Goal: Task Accomplishment & Management: Use online tool/utility

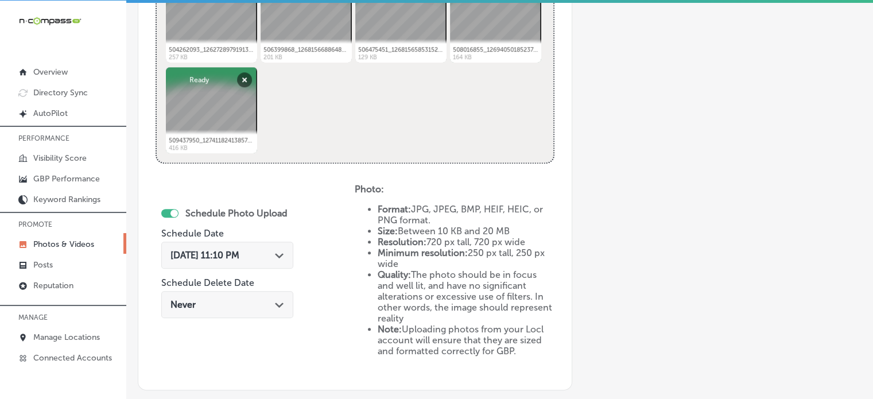
scroll to position [516, 0]
click at [216, 257] on span "Oct 9, 2025 11:10 PM" at bounding box center [205, 255] width 69 height 11
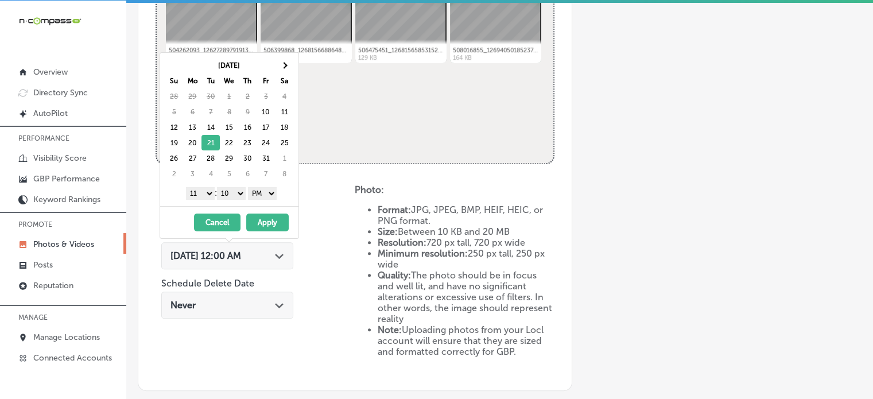
click at [202, 191] on select "1 2 3 4 5 6 7 8 9 10 11 12" at bounding box center [200, 193] width 29 height 13
drag, startPoint x: 240, startPoint y: 185, endPoint x: 234, endPoint y: 202, distance: 17.6
click at [234, 202] on div "Oct 2025 Su Mo Tu We Th Fr Sa 28 29 30 1 2 3 4 5 6 7 8 9 10 11 12 13 14 15 16 1…" at bounding box center [229, 129] width 138 height 153
click at [254, 219] on button "Apply" at bounding box center [267, 223] width 42 height 18
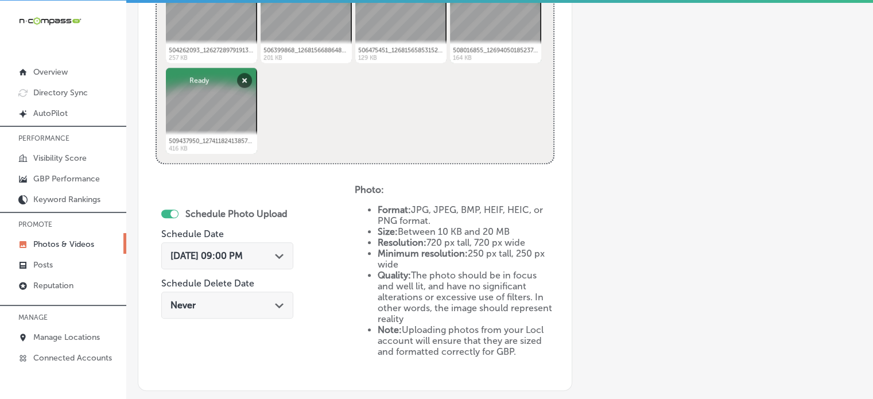
scroll to position [651, 0]
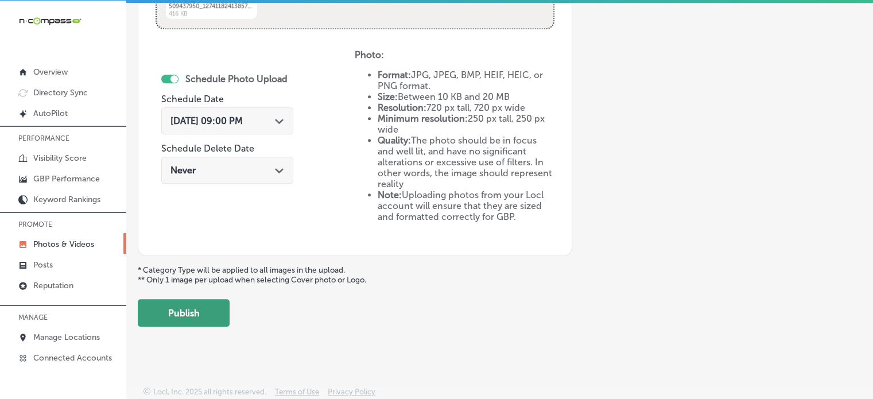
click at [186, 307] on button "Publish" at bounding box center [184, 313] width 92 height 28
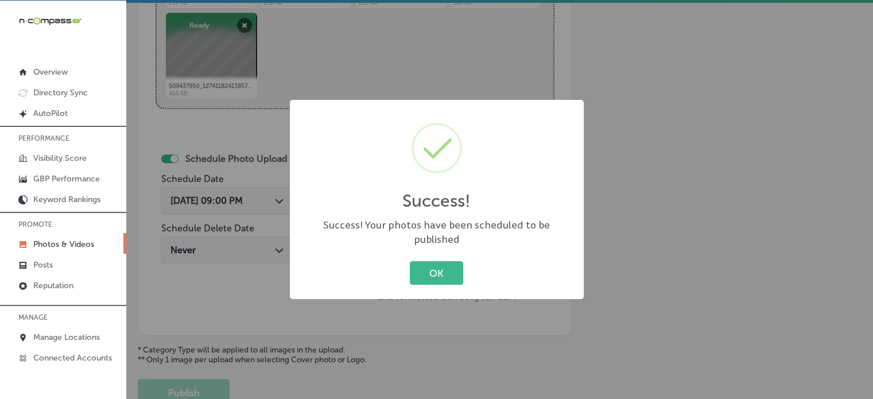
scroll to position [464, 0]
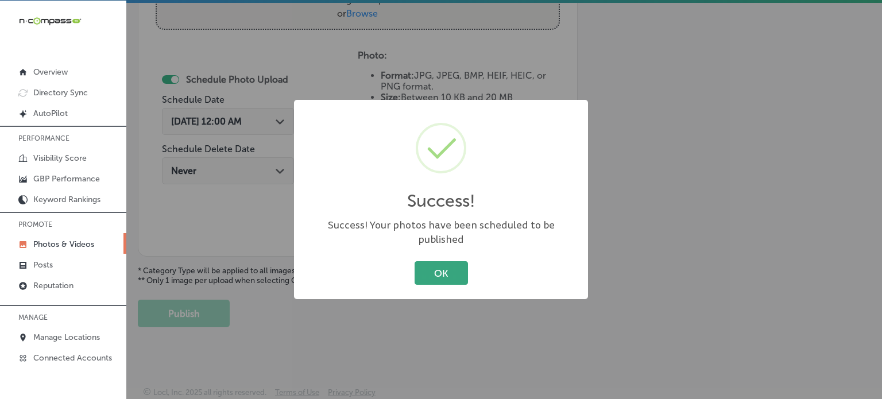
click at [444, 272] on button "OK" at bounding box center [441, 273] width 53 height 24
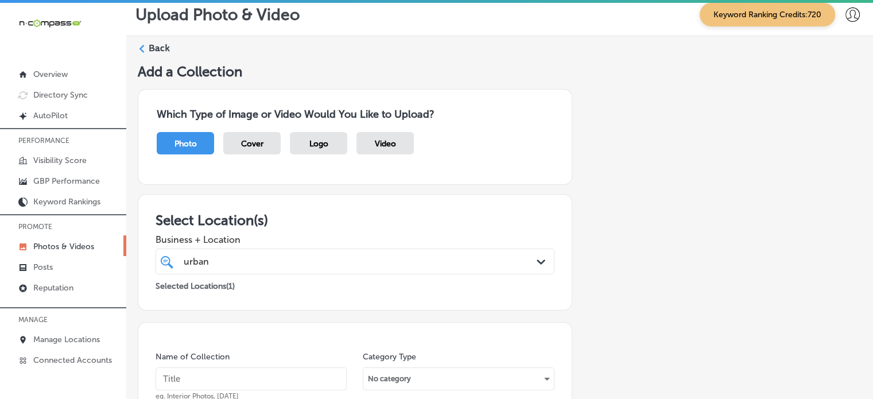
scroll to position [0, 0]
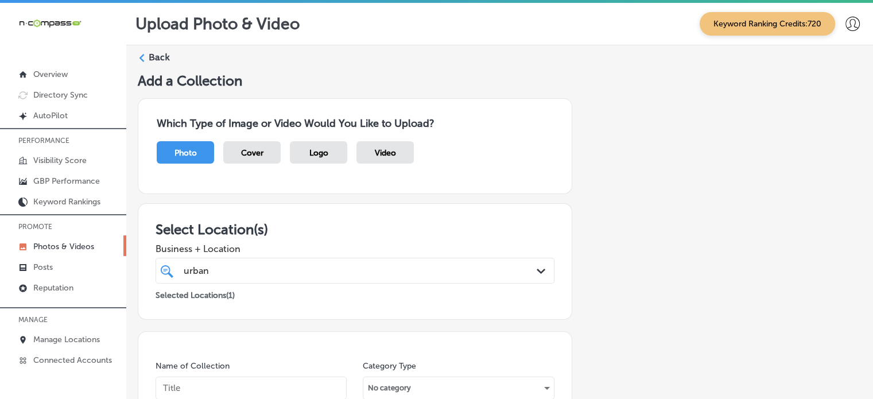
click at [159, 53] on label "Back" at bounding box center [159, 57] width 21 height 13
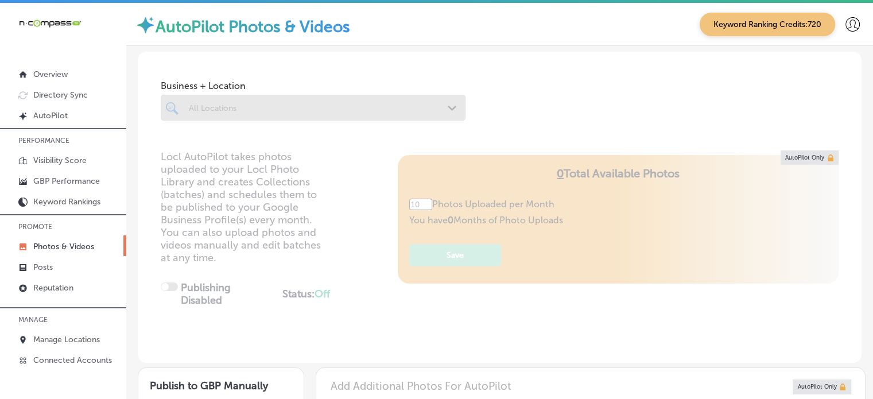
type input "5"
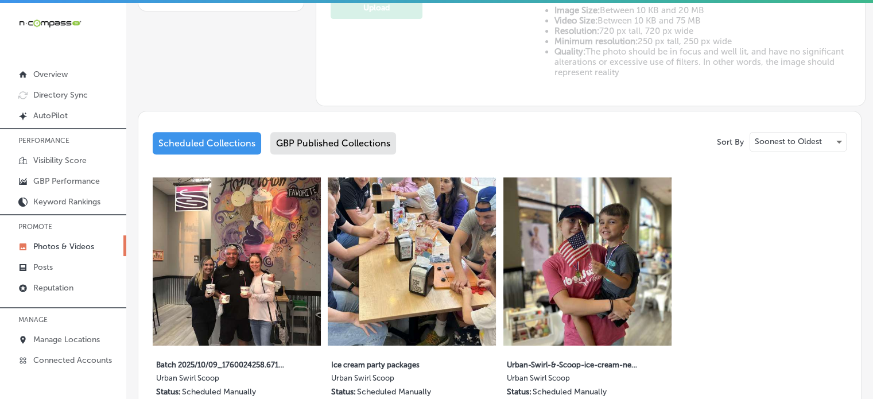
scroll to position [486, 0]
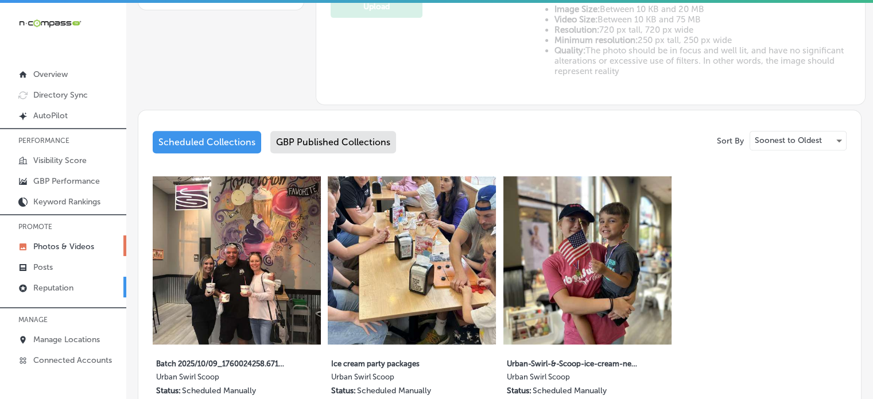
click at [48, 291] on p "Reputation" at bounding box center [53, 288] width 40 height 10
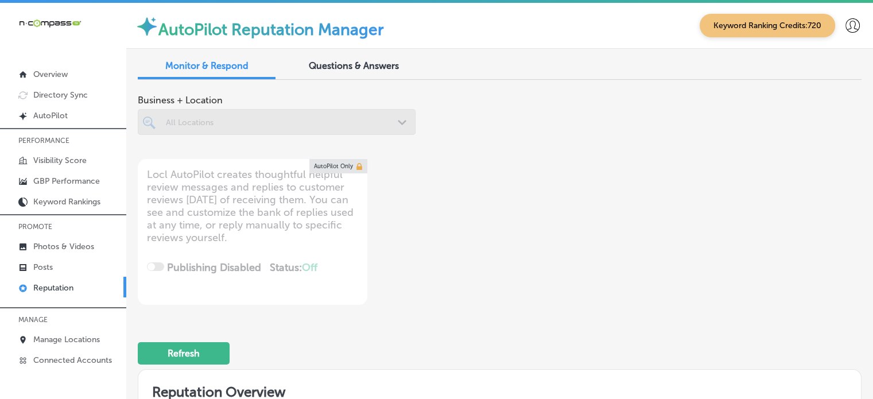
click at [299, 121] on div at bounding box center [277, 122] width 278 height 26
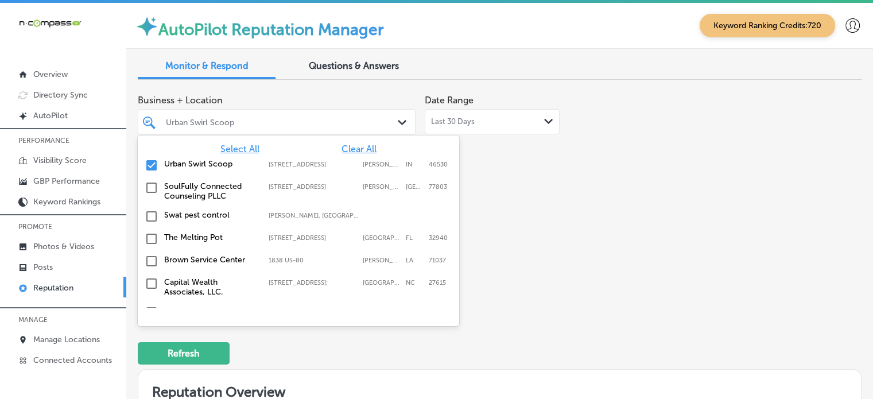
click at [316, 122] on div "Urban Swirl Scoop" at bounding box center [282, 122] width 233 height 10
click at [351, 150] on span "Clear All" at bounding box center [359, 149] width 35 height 11
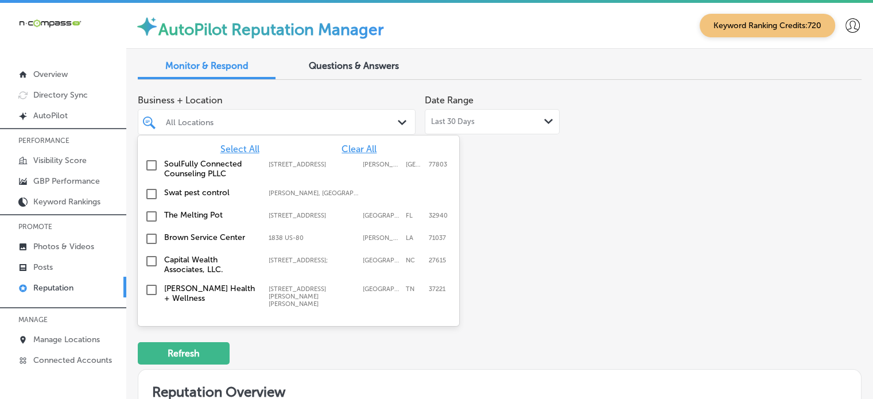
click at [247, 147] on span "Select All" at bounding box center [240, 149] width 39 height 11
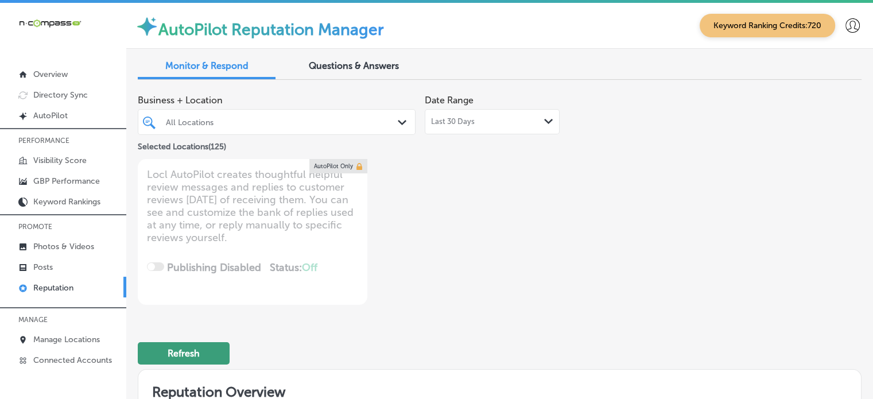
click at [198, 346] on button "Refresh" at bounding box center [184, 353] width 92 height 22
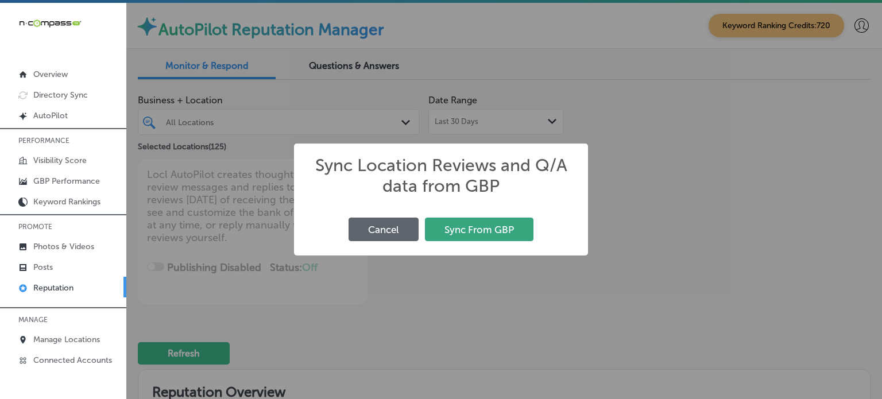
click at [497, 236] on button "Sync From GBP" at bounding box center [479, 230] width 109 height 24
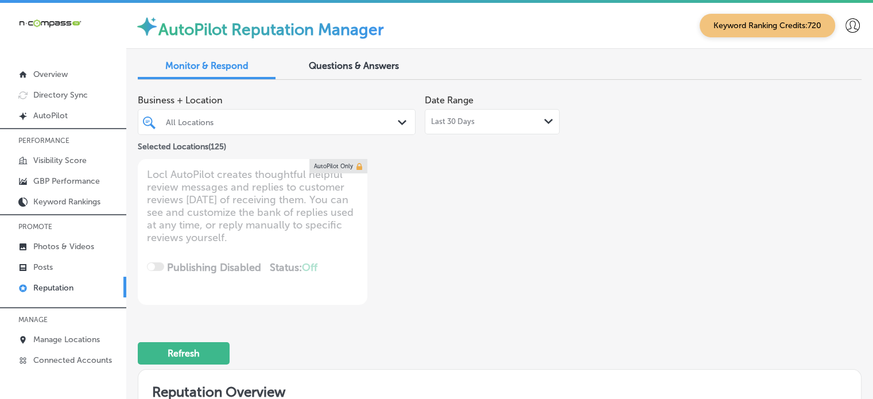
click at [359, 116] on div at bounding box center [266, 122] width 202 height 16
click at [207, 350] on button "Refresh" at bounding box center [184, 353] width 92 height 22
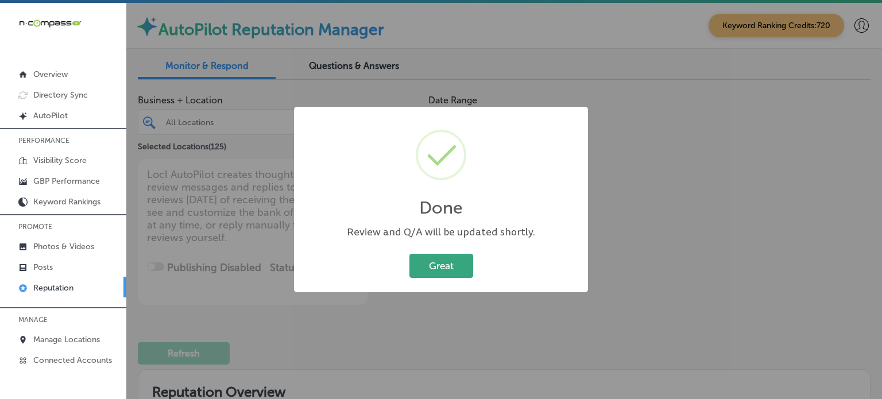
click at [461, 262] on button "Great" at bounding box center [441, 266] width 64 height 24
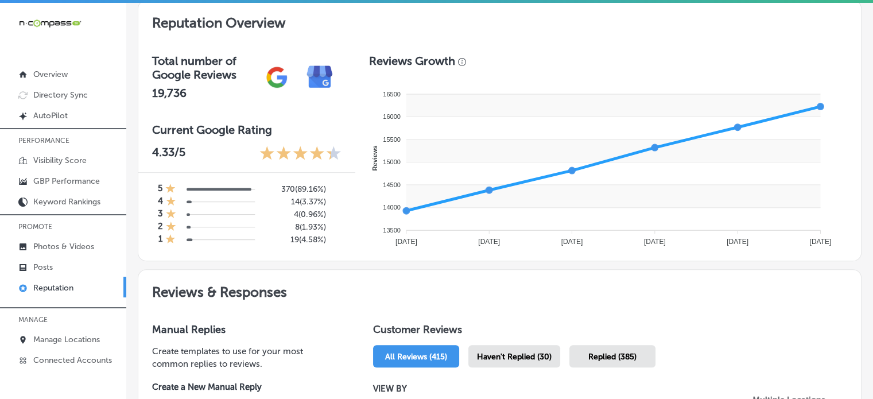
scroll to position [384, 0]
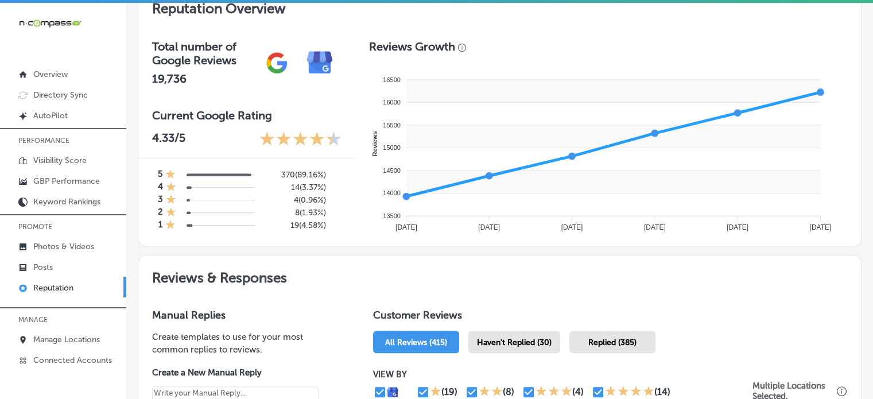
click at [515, 333] on div "Haven't Replied (30)" at bounding box center [515, 342] width 92 height 22
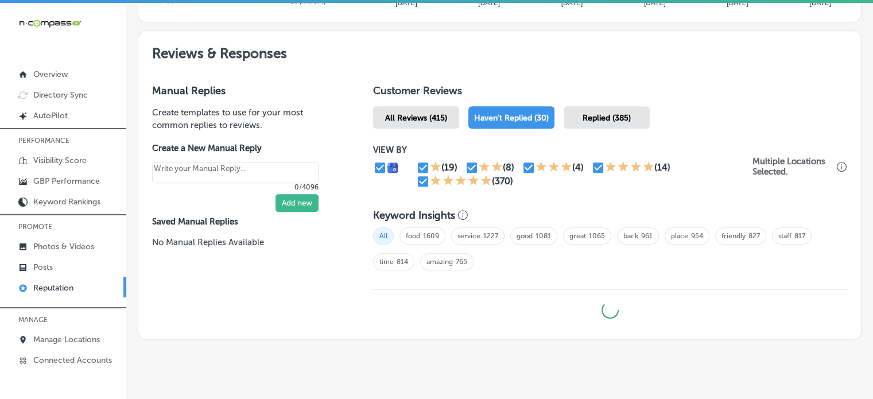
type textarea "x"
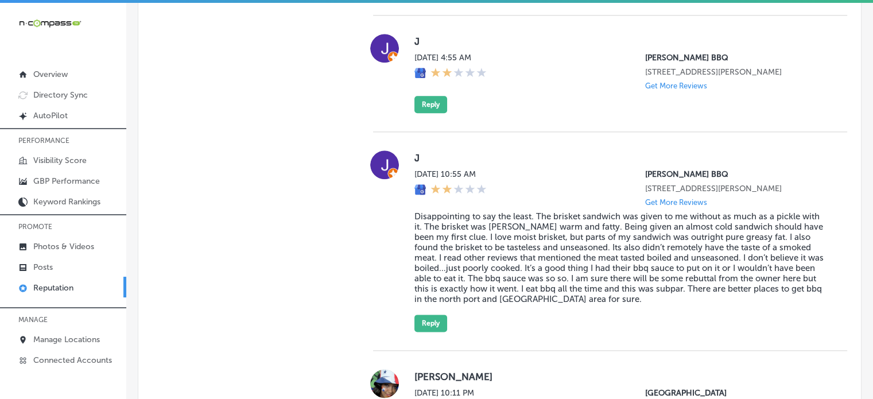
scroll to position [1351, 0]
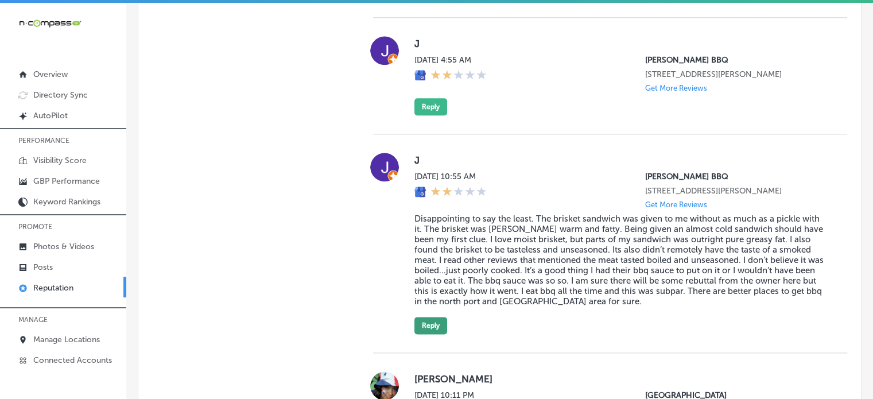
click at [435, 332] on button "Reply" at bounding box center [431, 325] width 33 height 17
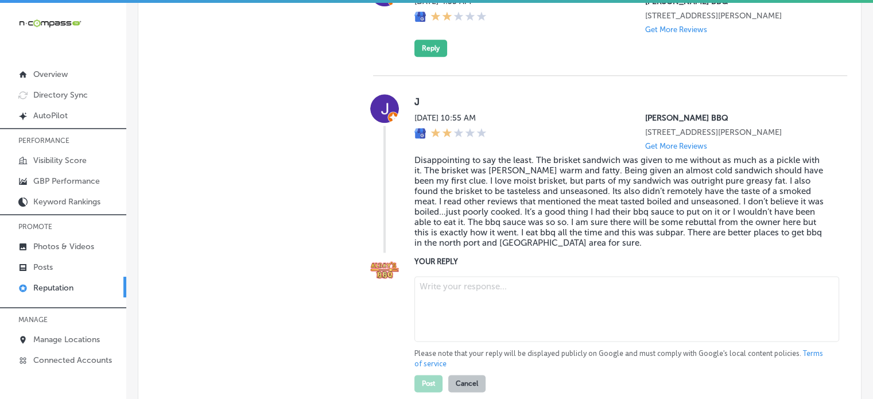
scroll to position [1410, 0]
click at [496, 307] on textarea at bounding box center [627, 308] width 425 height 65
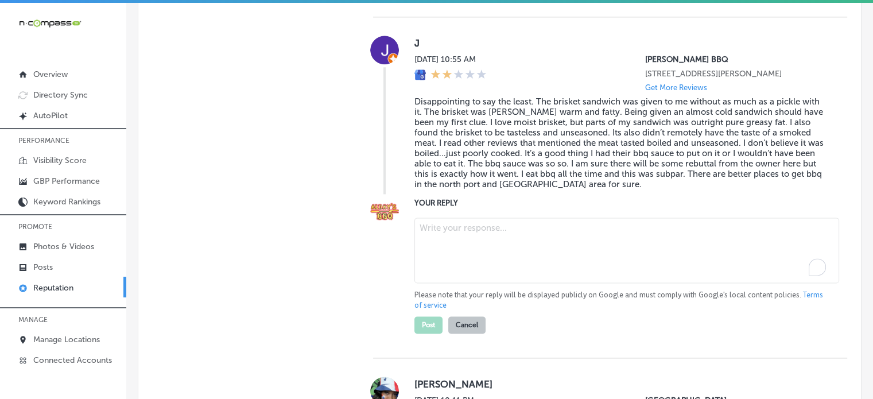
paste textarea "Thank you for your feedback, J. We’re truly sorry to hear that your experience …"
type textarea "Thank you for your feedback, J. We’re truly sorry to hear that your experience …"
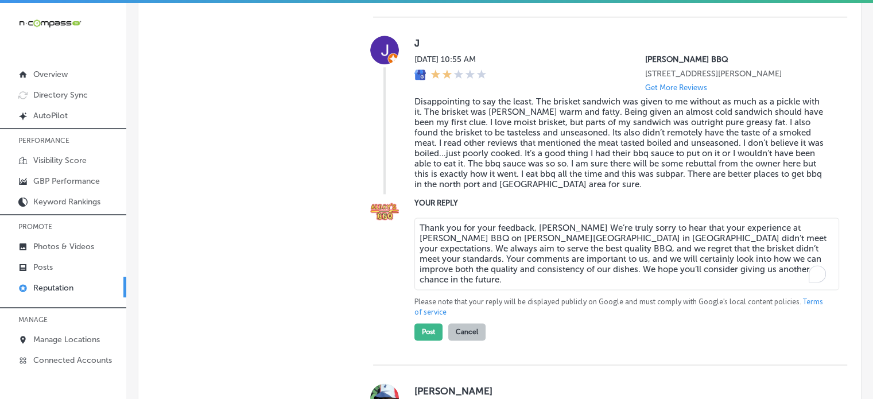
type textarea "x"
type textarea "Thank you for your feedback, J. We’re truly sorry to hear that your experience …"
click at [427, 341] on button "Post" at bounding box center [429, 331] width 28 height 17
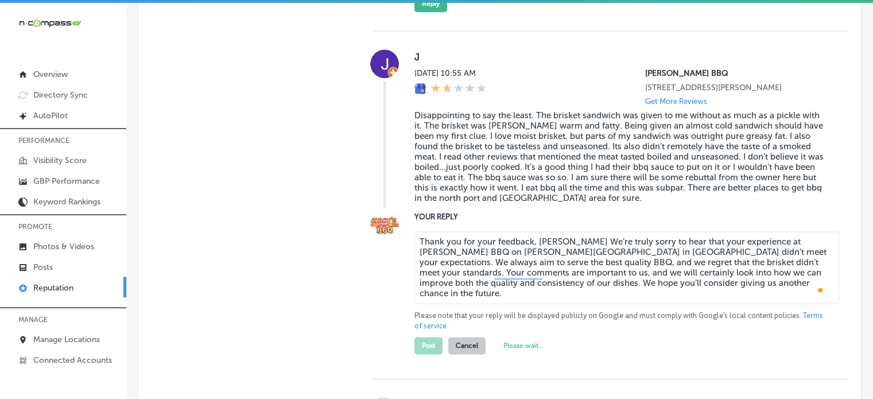
scroll to position [1460, 0]
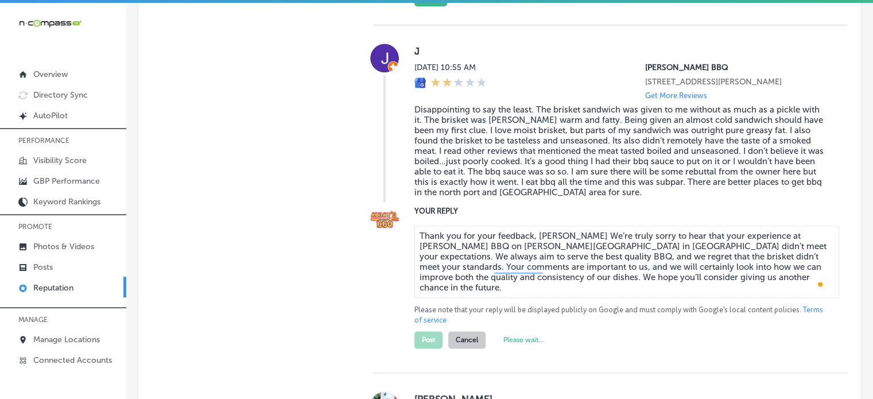
type textarea "x"
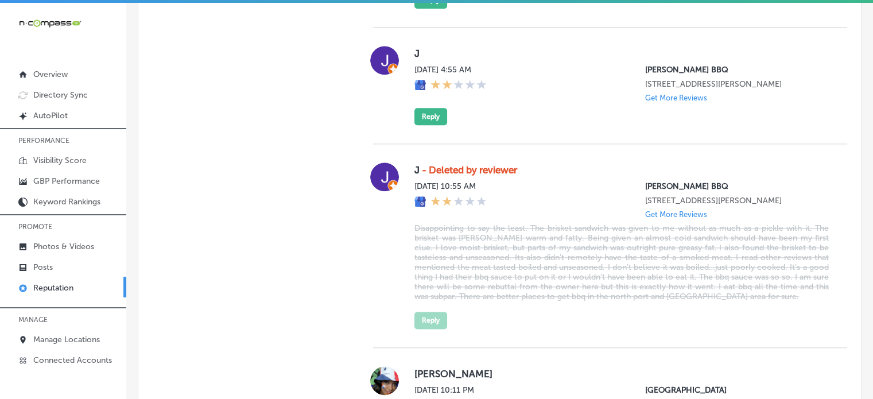
scroll to position [1337, 0]
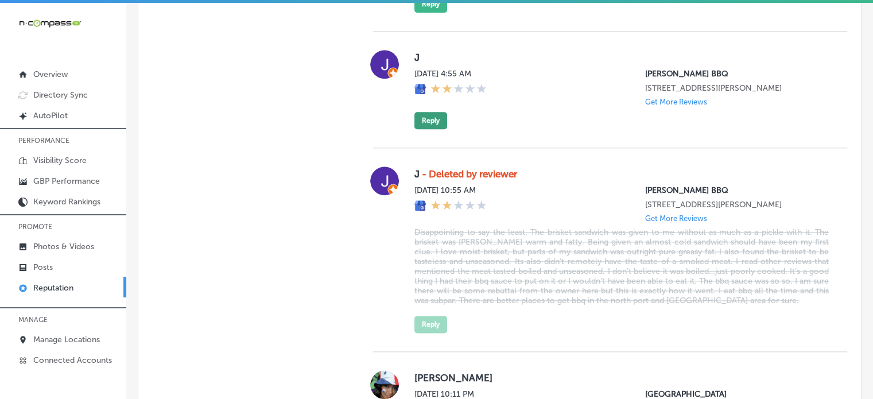
click at [438, 129] on button "Reply" at bounding box center [431, 120] width 33 height 17
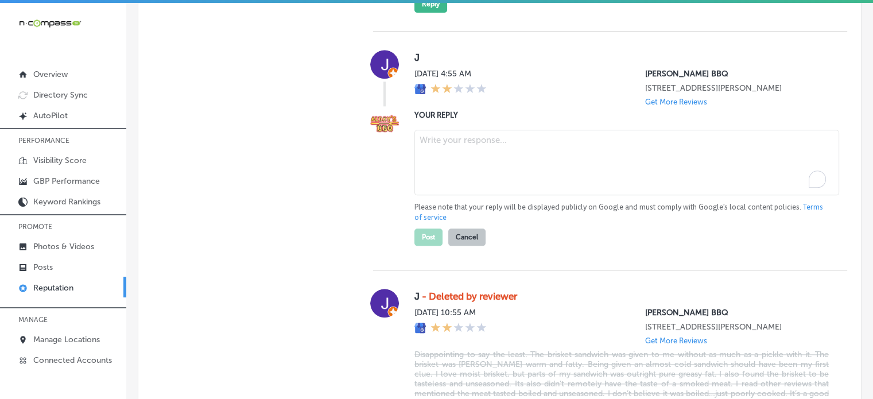
click at [468, 153] on textarea "To enrich screen reader interactions, please activate Accessibility in Grammarl…" at bounding box center [627, 162] width 425 height 65
click at [516, 165] on textarea "To enrich screen reader interactions, please activate Accessibility in Grammarl…" at bounding box center [627, 162] width 425 height 65
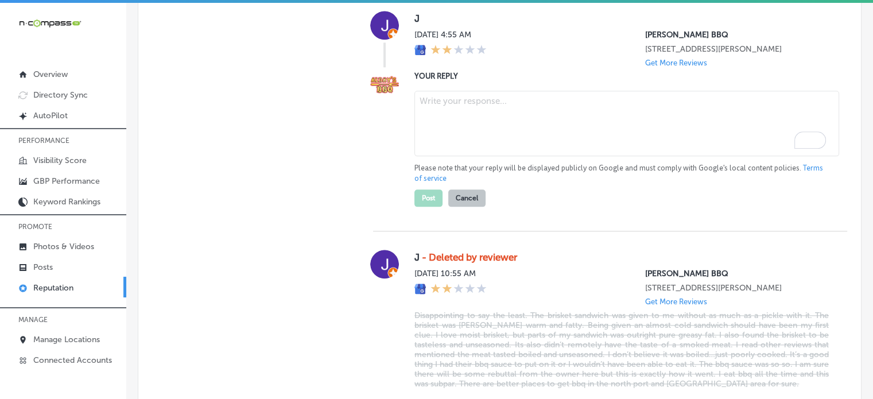
scroll to position [1333, 0]
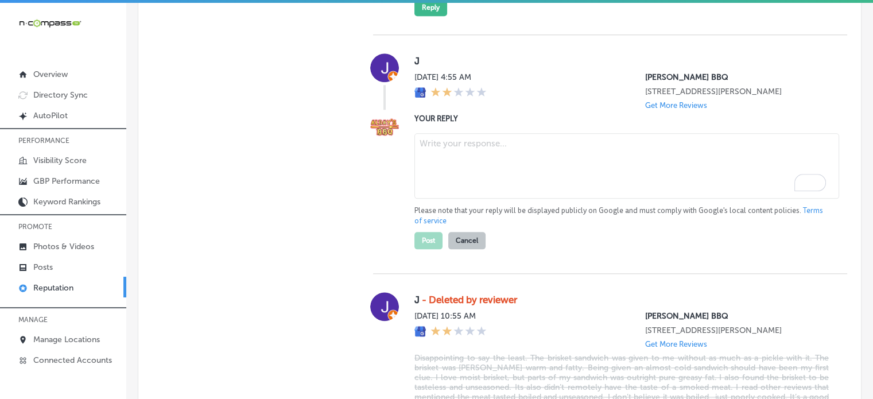
click at [501, 179] on textarea "To enrich screen reader interactions, please activate Accessibility in Grammarl…" at bounding box center [627, 165] width 425 height 65
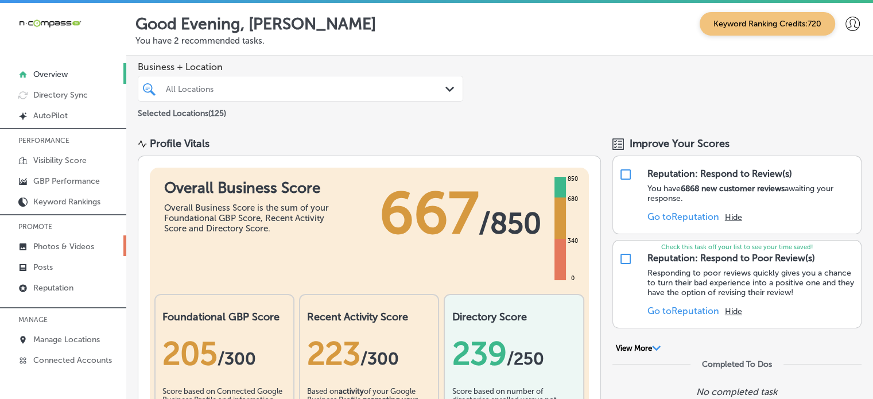
click at [69, 244] on p "Photos & Videos" at bounding box center [63, 247] width 61 height 10
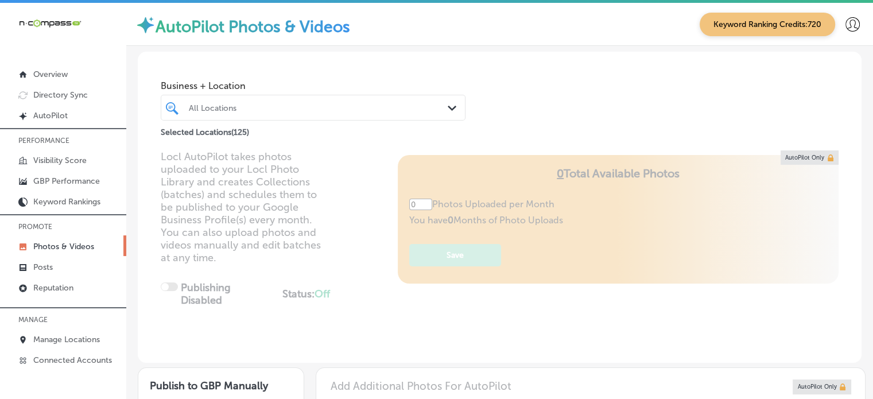
type input "5"
click at [283, 117] on div "All Locations" at bounding box center [313, 108] width 260 height 18
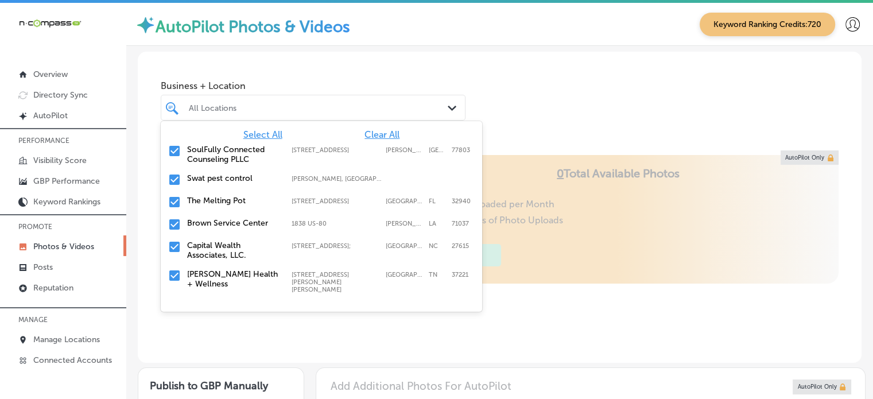
click at [367, 134] on span "Clear All" at bounding box center [382, 134] width 35 height 11
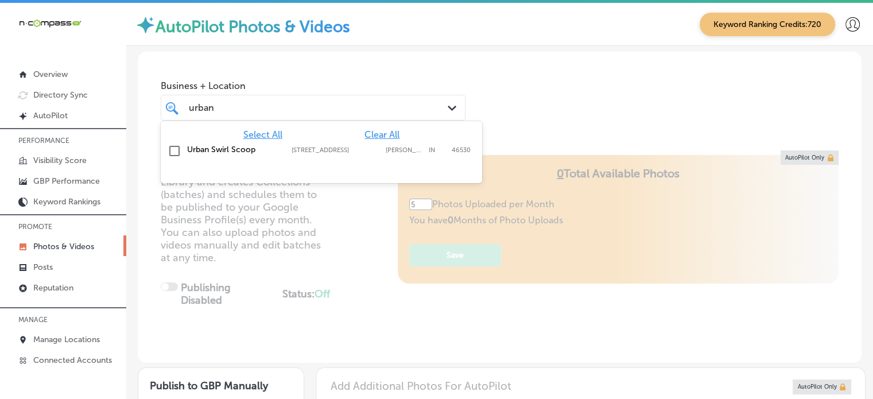
click at [337, 148] on label "[STREET_ADDRESS]" at bounding box center [336, 149] width 88 height 7
type input "urban"
click at [556, 103] on div "Business + Location option [STREET_ADDRESS]. option [STREET_ADDRESS]. 2 results…" at bounding box center [500, 95] width 724 height 87
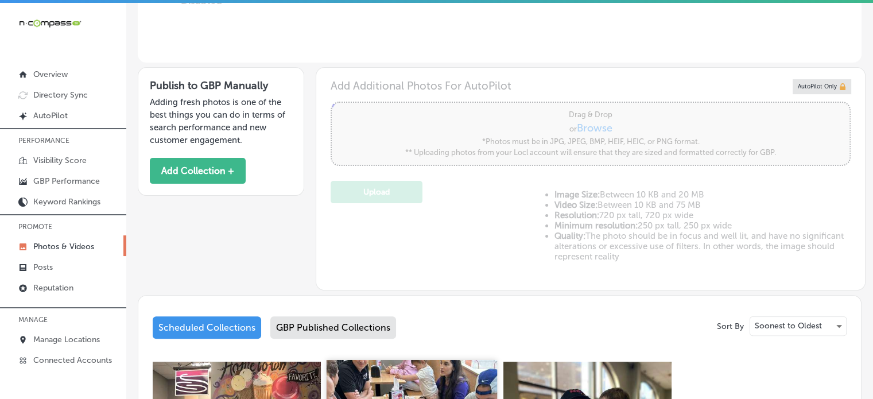
scroll to position [294, 0]
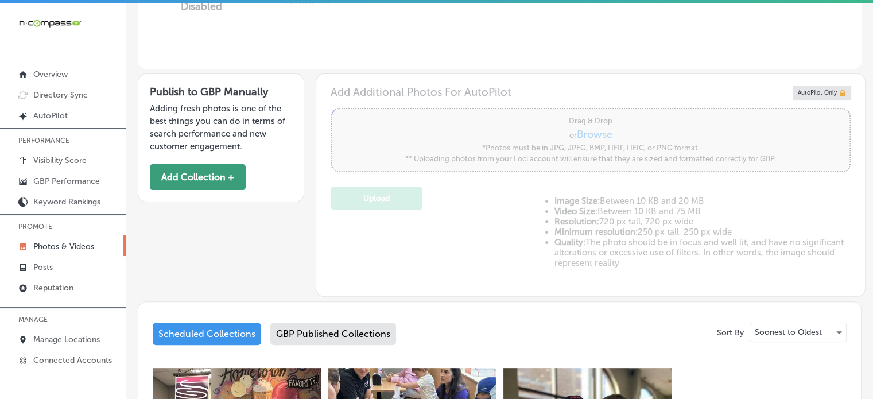
click at [184, 167] on button "Add Collection +" at bounding box center [198, 177] width 96 height 26
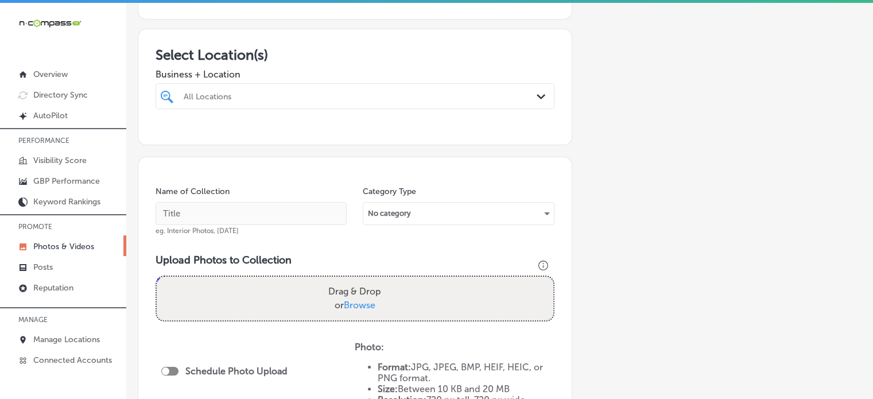
scroll to position [177, 0]
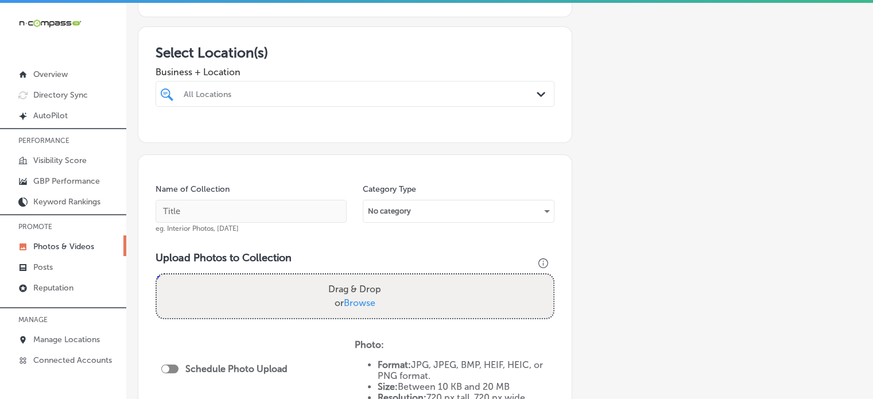
click at [323, 105] on div "All Locations Path Created with Sketch." at bounding box center [355, 94] width 399 height 26
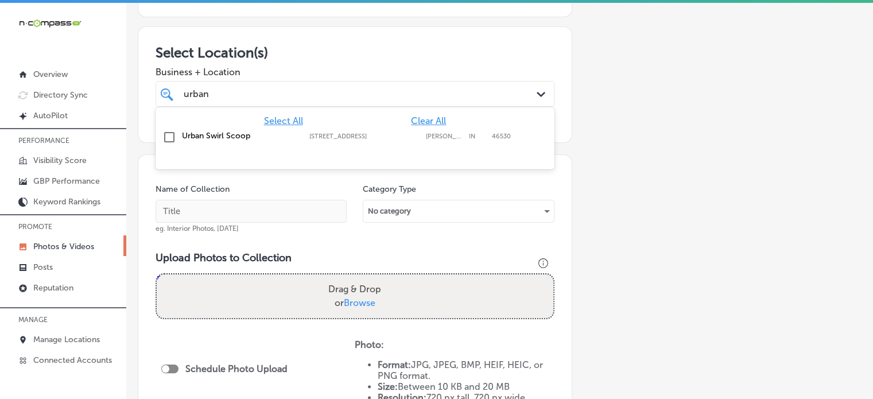
click at [230, 136] on label "Urban Swirl Scoop" at bounding box center [240, 136] width 116 height 10
type input "urban"
click at [567, 253] on div "Name of Collection eg. Interior Photos, [DATE] Category Type No category Upload…" at bounding box center [355, 346] width 435 height 385
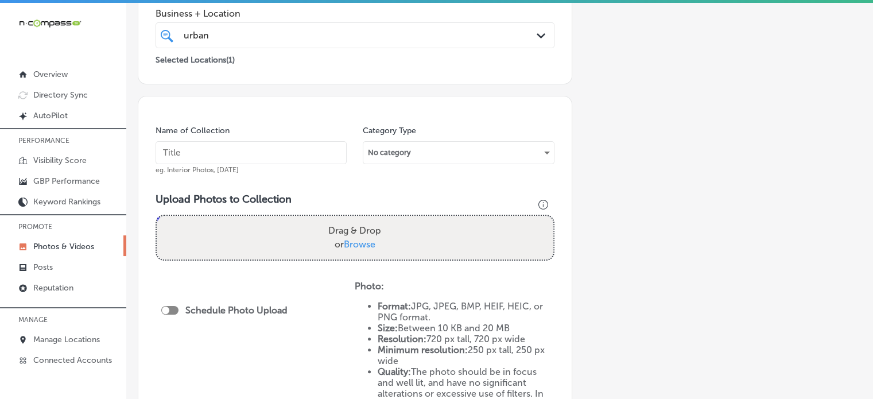
scroll to position [236, 0]
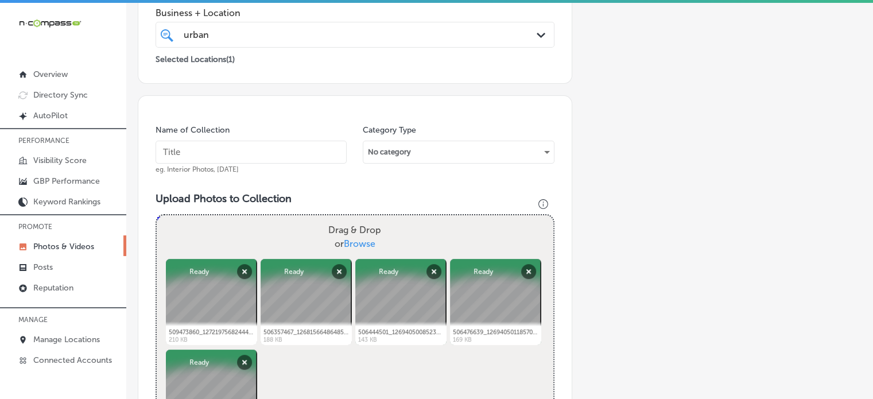
click at [275, 148] on input "text" at bounding box center [251, 152] width 191 height 23
paste input "Birthday party catering ice cream"
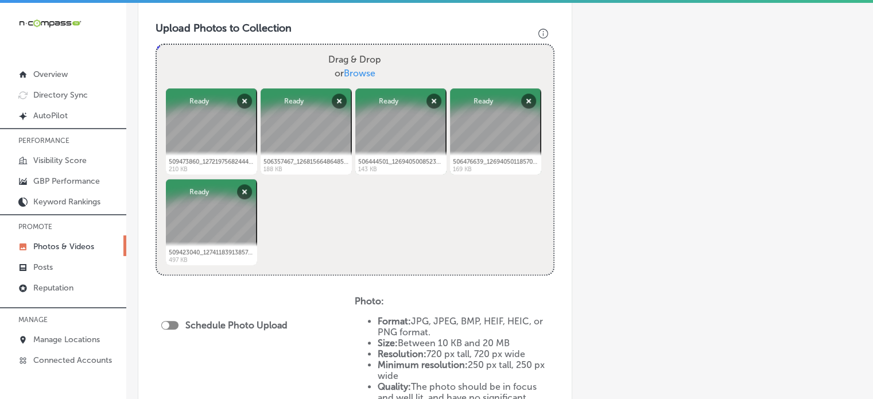
scroll to position [408, 0]
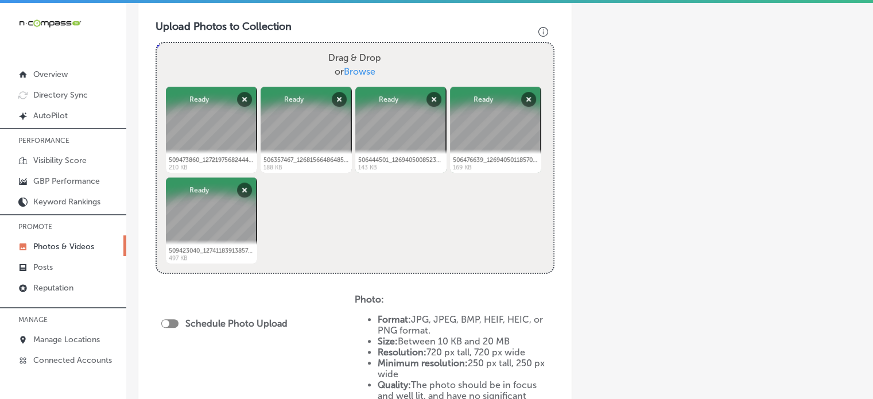
click at [175, 323] on div at bounding box center [169, 323] width 17 height 9
type input "Birthday party catering ice cream"
checkbox input "true"
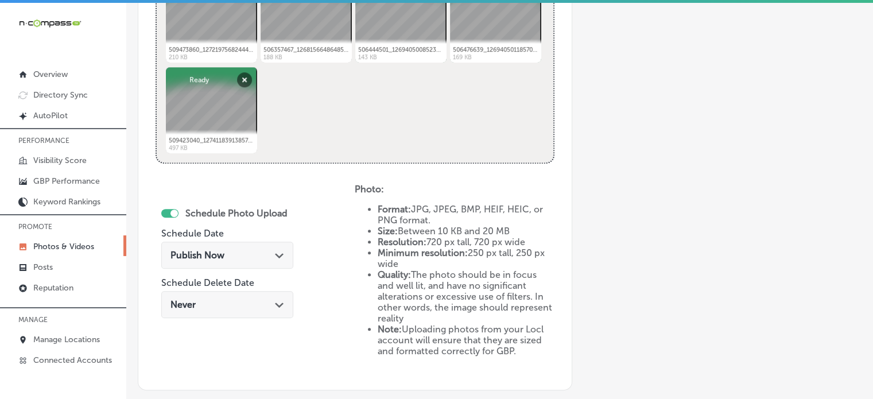
scroll to position [526, 0]
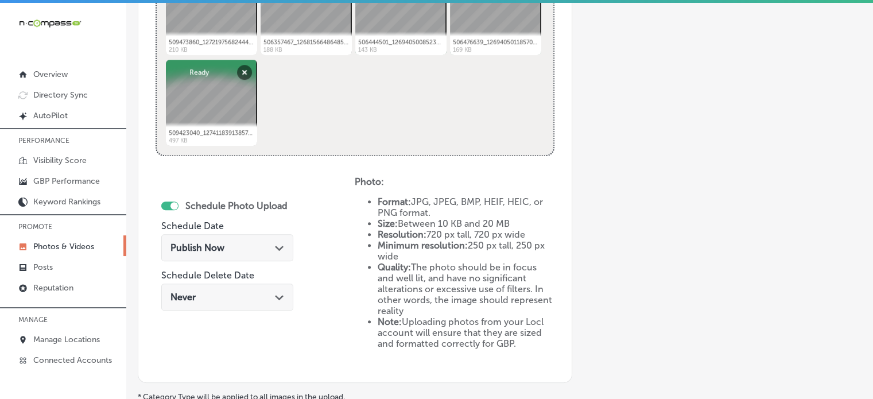
click at [224, 235] on div "Publish Now Path Created with Sketch." at bounding box center [227, 247] width 132 height 27
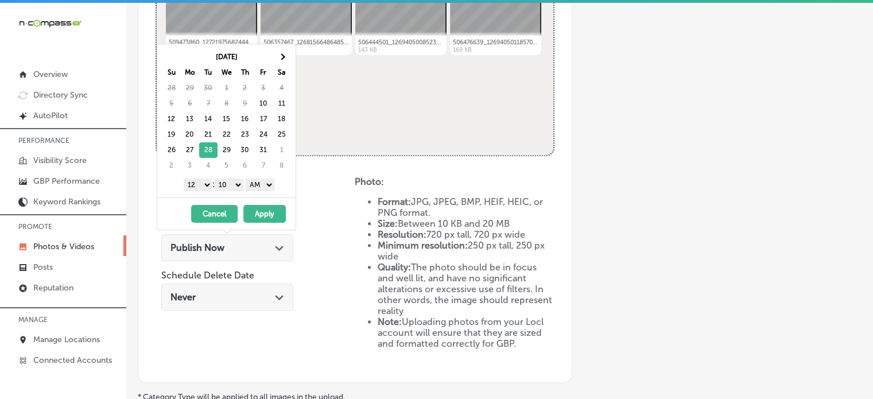
click at [202, 183] on select "1 2 3 4 5 6 7 8 9 10 11 12" at bounding box center [198, 185] width 29 height 13
drag, startPoint x: 229, startPoint y: 188, endPoint x: 230, endPoint y: 196, distance: 8.8
click at [230, 196] on div "[DATE] Su Mo Tu We Th Fr Sa 28 29 30 1 2 3 4 5 6 7 8 9 10 11 12 13 14 15 16 17 …" at bounding box center [227, 137] width 140 height 187
click at [261, 184] on select "AM PM" at bounding box center [260, 185] width 29 height 13
click at [268, 217] on button "Apply" at bounding box center [264, 214] width 42 height 18
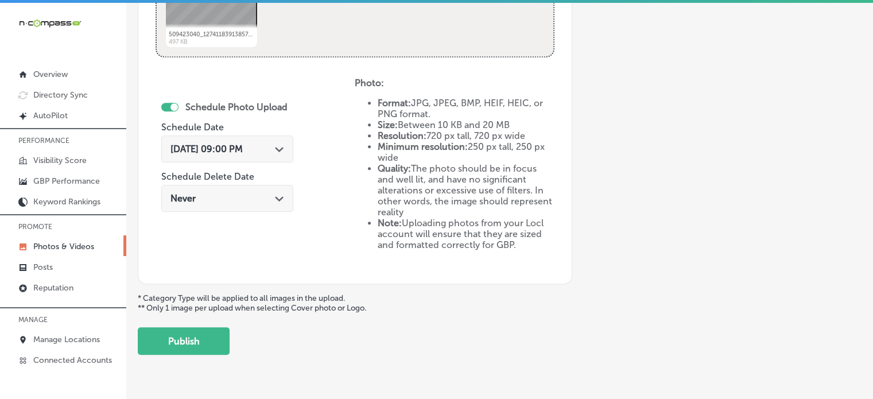
scroll to position [631, 0]
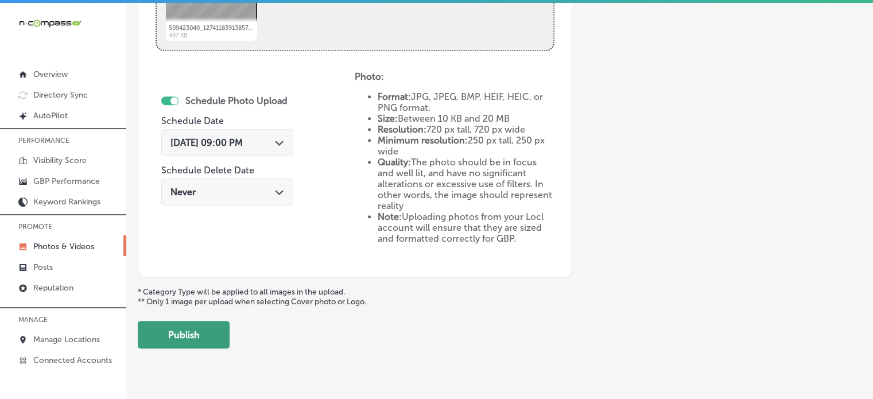
click at [198, 331] on button "Publish" at bounding box center [184, 335] width 92 height 28
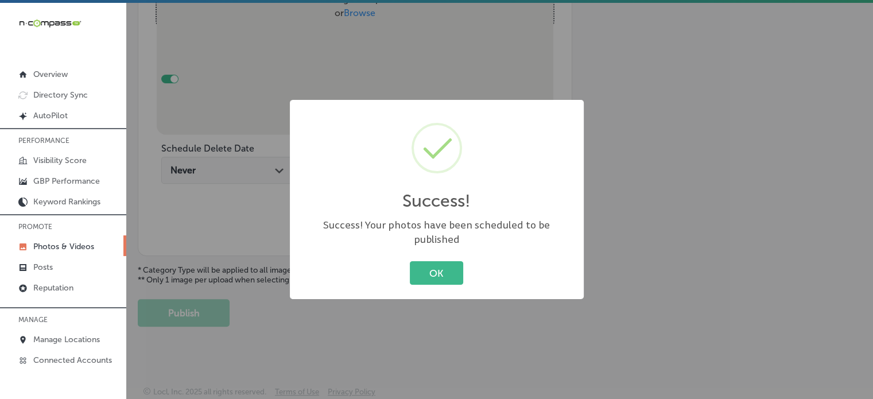
scroll to position [465, 0]
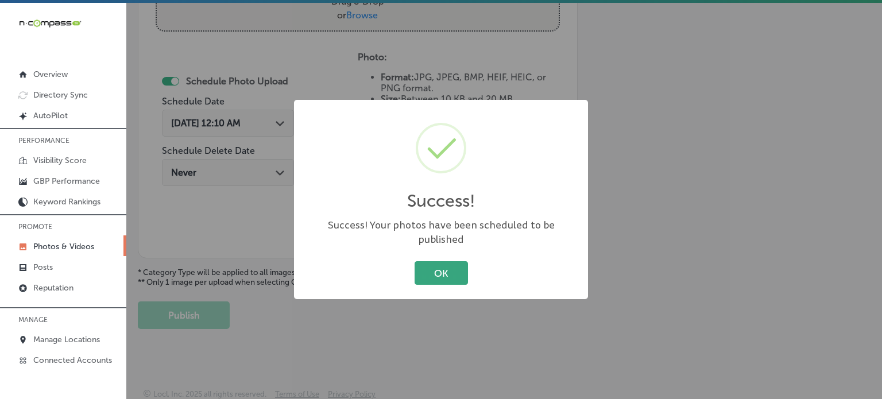
click at [458, 268] on button "OK" at bounding box center [441, 273] width 53 height 24
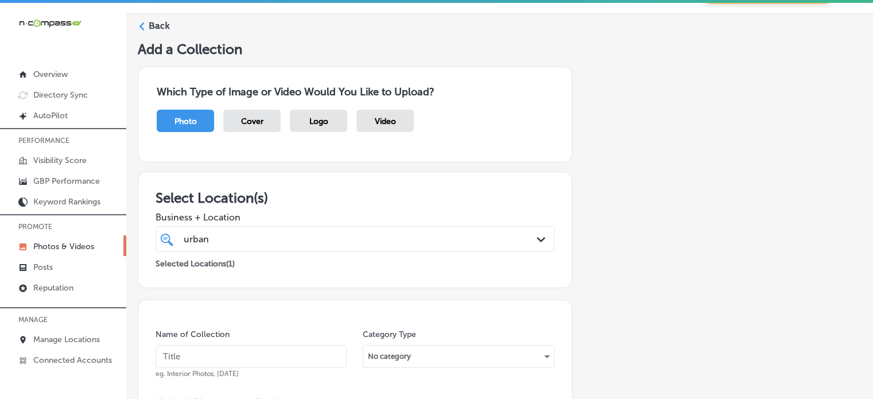
scroll to position [0, 0]
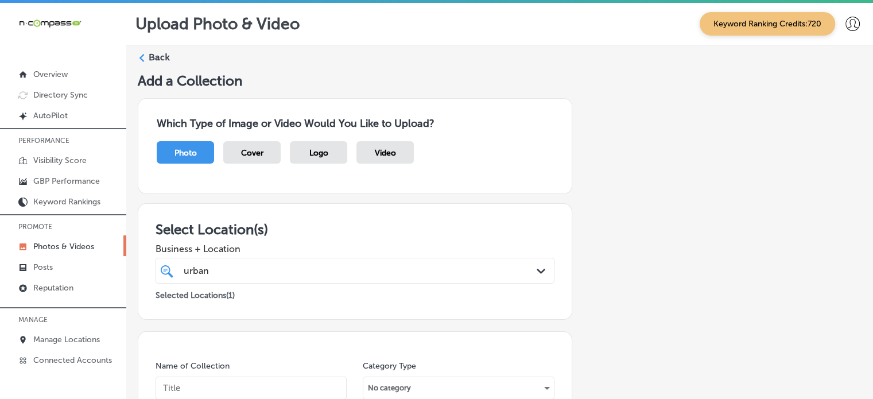
click at [154, 51] on label "Back" at bounding box center [159, 57] width 21 height 13
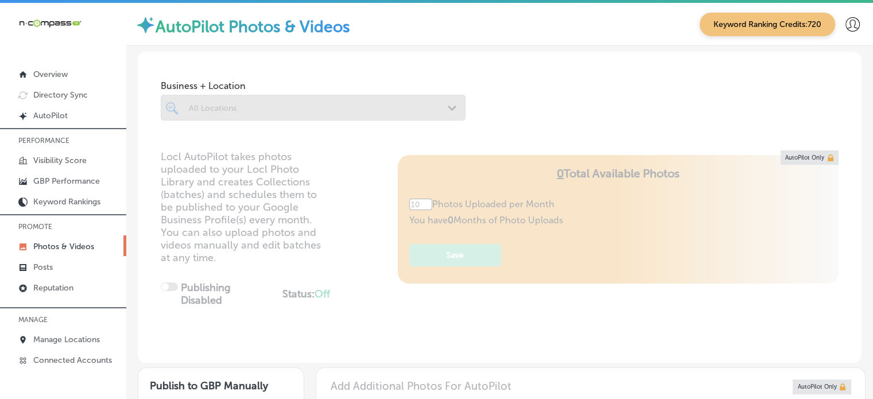
type input "5"
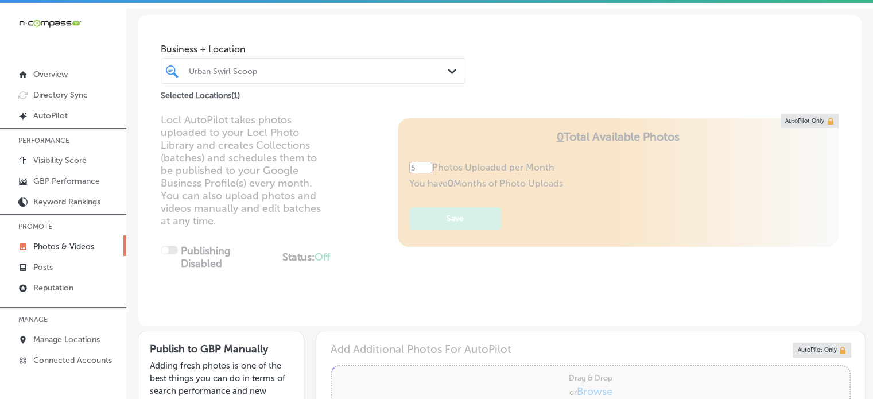
scroll to position [34, 0]
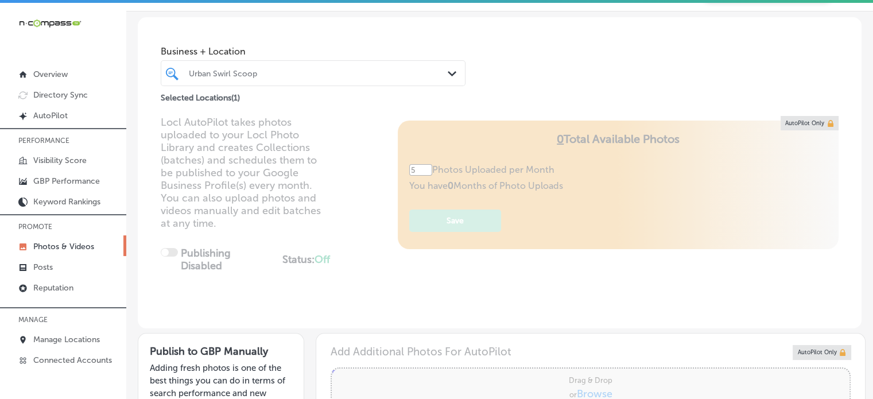
click at [333, 75] on div "Urban Swirl Scoop" at bounding box center [319, 73] width 260 height 10
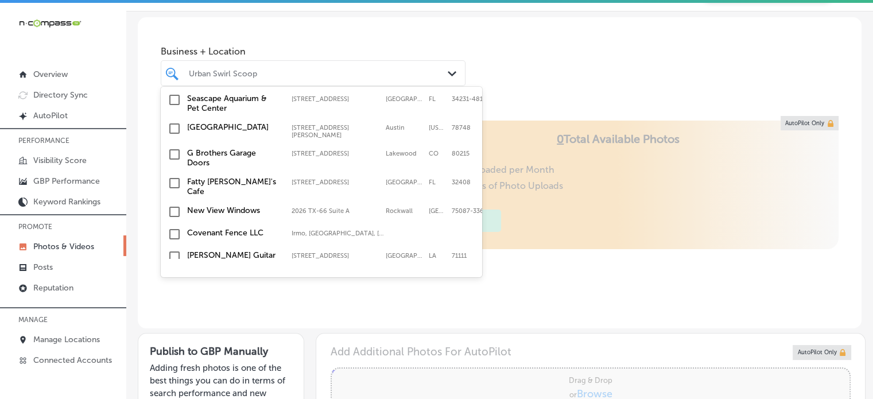
scroll to position [301, 0]
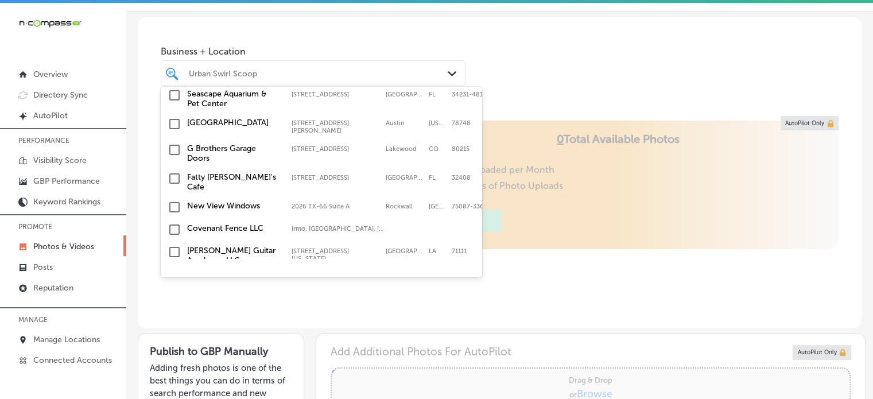
click at [403, 309] on div "Locl AutoPilot takes photos uploaded to your Locl Photo Library and creates Col…" at bounding box center [500, 222] width 724 height 212
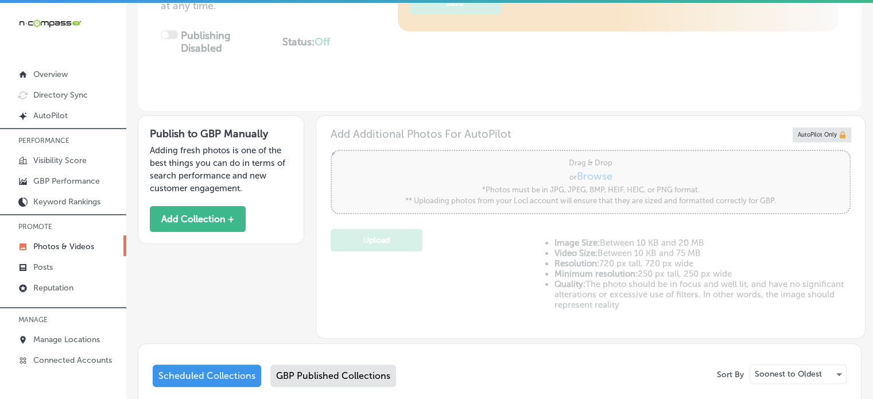
scroll to position [240, 0]
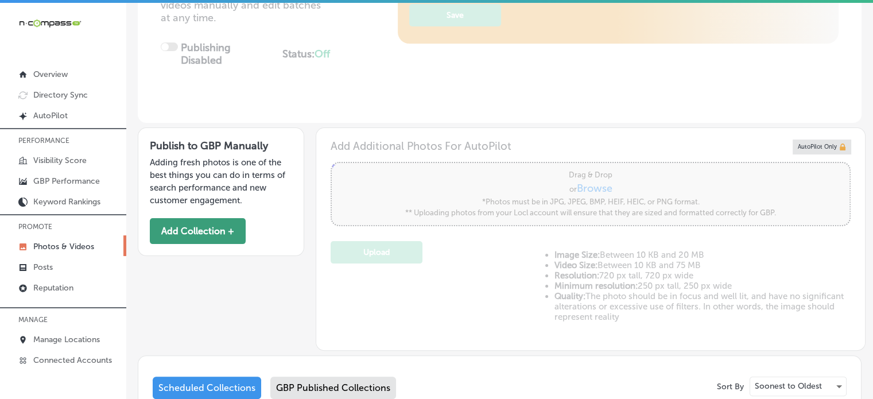
click at [218, 236] on button "Add Collection +" at bounding box center [198, 231] width 96 height 26
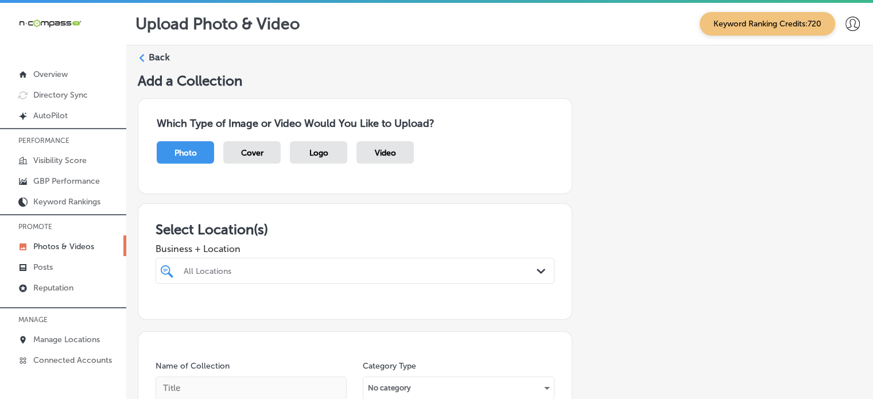
click at [404, 277] on div "All Locations Path Created with Sketch." at bounding box center [355, 271] width 399 height 26
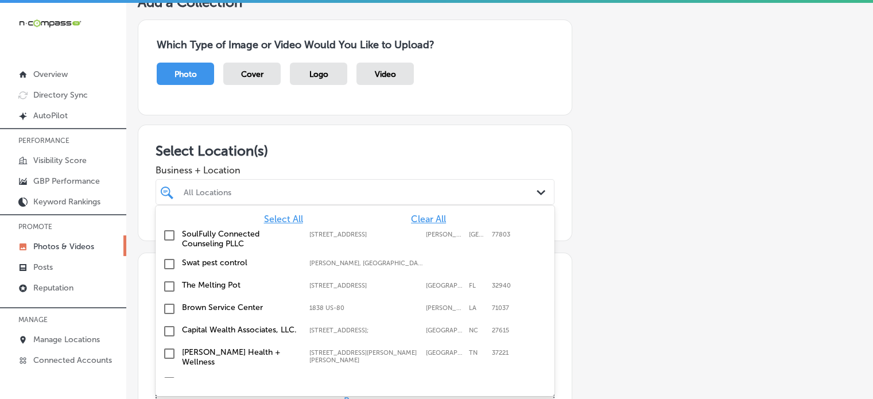
click at [404, 277] on div "Select All Clear All SoulFully Connected Counseling PLLC [STREET_ADDRESS][GEOGR…" at bounding box center [355, 292] width 399 height 172
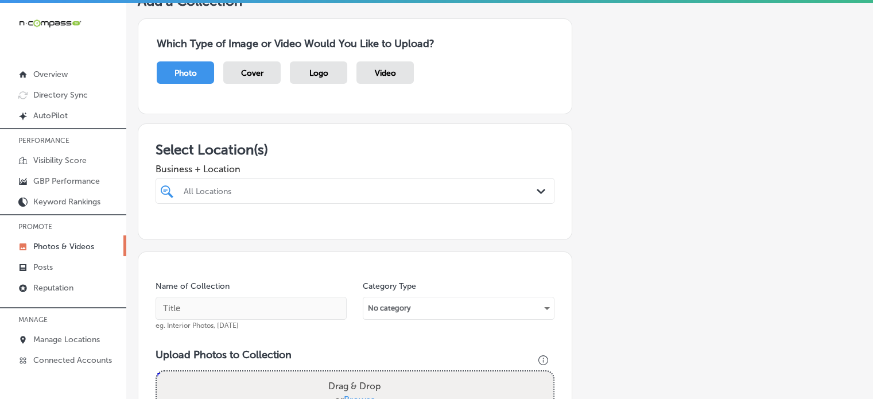
click at [320, 192] on div "All Locations" at bounding box center [361, 191] width 354 height 10
click at [222, 233] on label "Urban Swirl Scoop" at bounding box center [240, 233] width 116 height 10
type input "urban"
click at [296, 284] on div "Name of Collection eg. Interior Photos, [DATE]" at bounding box center [251, 305] width 191 height 49
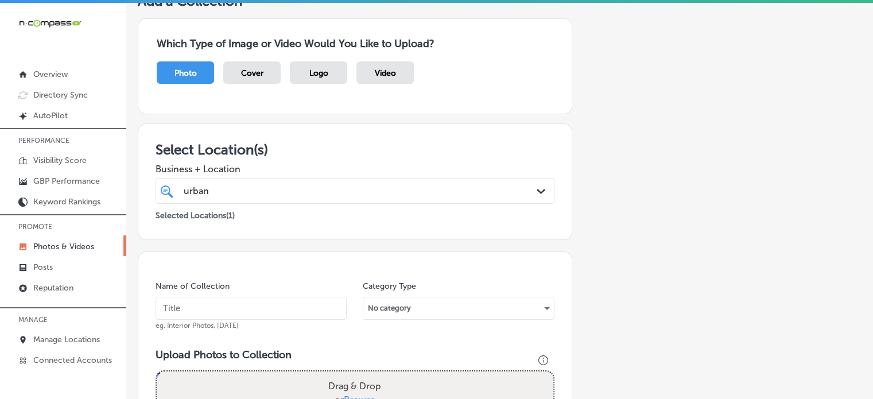
scroll to position [183, 0]
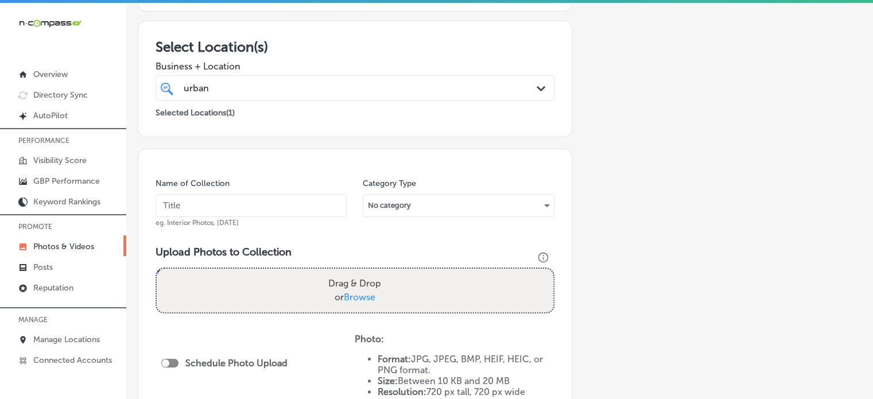
click at [287, 206] on input "text" at bounding box center [251, 205] width 191 height 23
paste input "Themed night events ice cream shop"
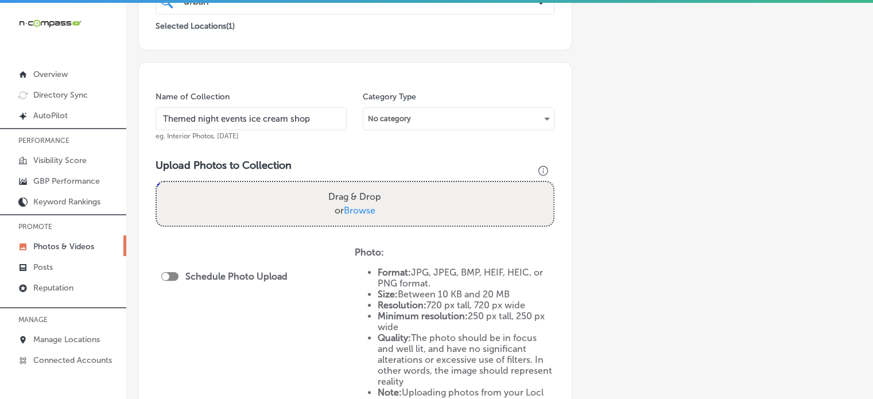
scroll to position [270, 0]
type input "Themed night events ice cream shop"
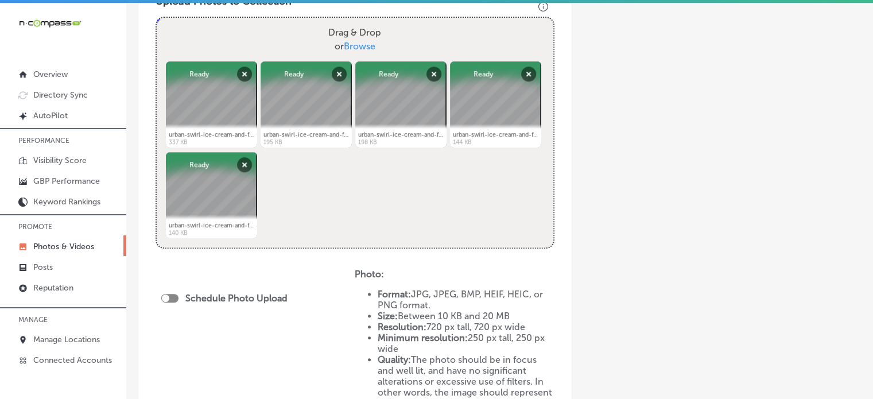
scroll to position [434, 0]
drag, startPoint x: 173, startPoint y: 291, endPoint x: 176, endPoint y: 298, distance: 8.0
click at [176, 298] on div "Schedule Photo Upload" at bounding box center [227, 300] width 132 height 26
click at [176, 298] on div at bounding box center [169, 297] width 17 height 9
checkbox input "true"
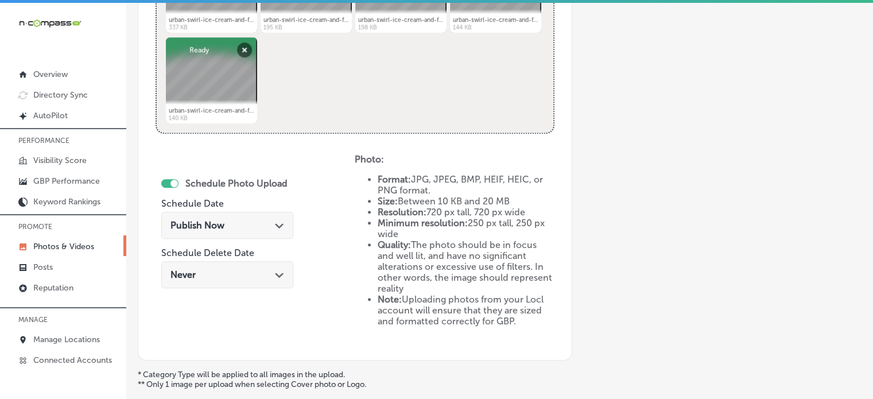
scroll to position [553, 0]
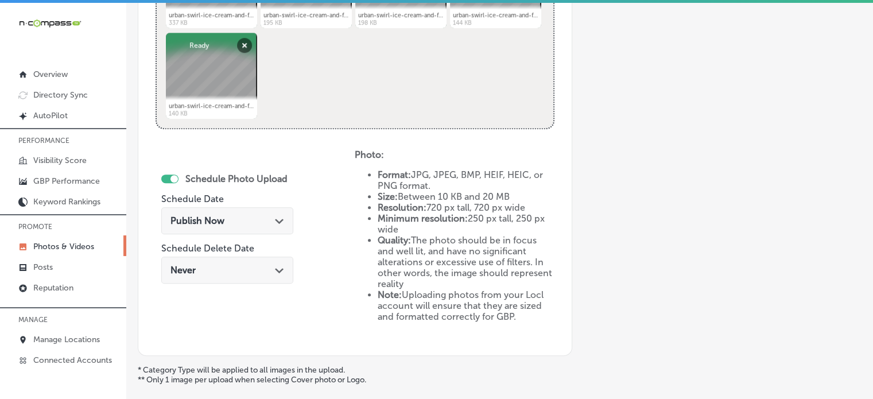
click at [257, 217] on div "Publish Now Path Created with Sketch." at bounding box center [228, 220] width 114 height 11
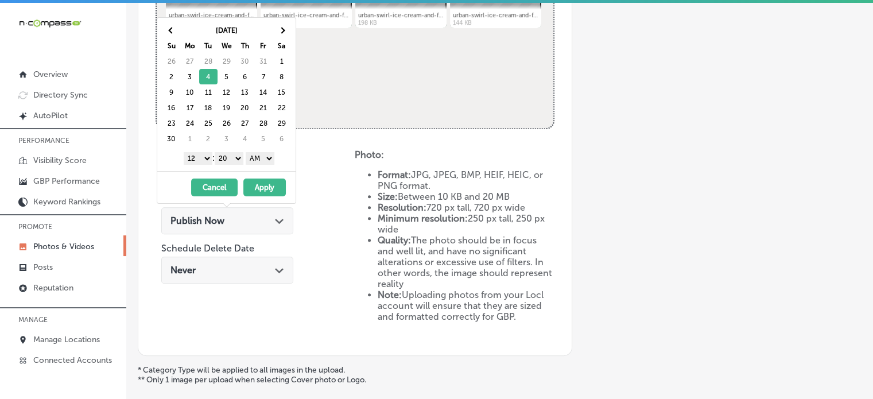
click at [200, 158] on select "1 2 3 4 5 6 7 8 9 10 11 12" at bounding box center [198, 158] width 29 height 13
click at [227, 153] on select "00 10 20 30 40 50" at bounding box center [229, 158] width 29 height 13
click at [273, 154] on select "AM PM" at bounding box center [260, 158] width 29 height 13
click at [268, 188] on button "Apply" at bounding box center [264, 188] width 42 height 18
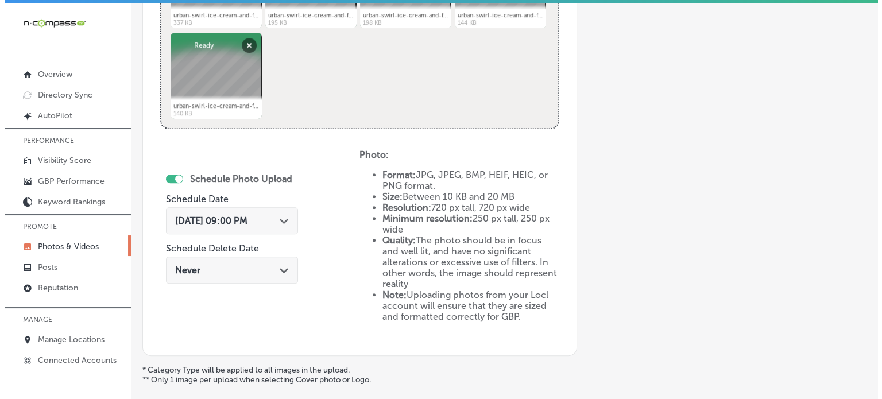
scroll to position [651, 0]
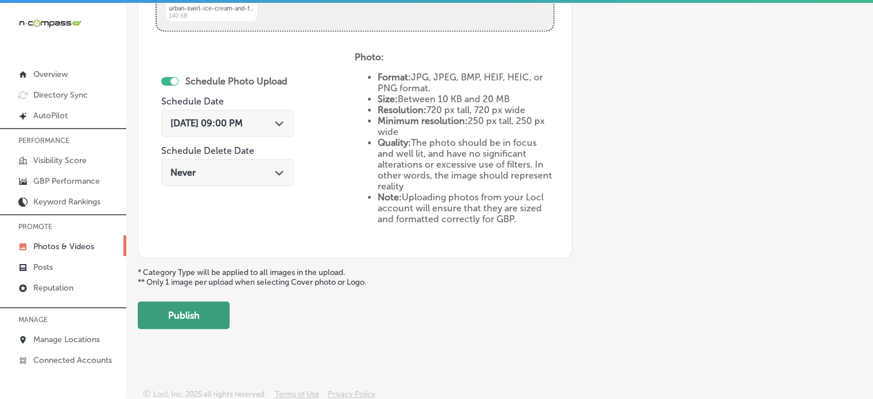
click at [204, 316] on button "Publish" at bounding box center [184, 315] width 92 height 28
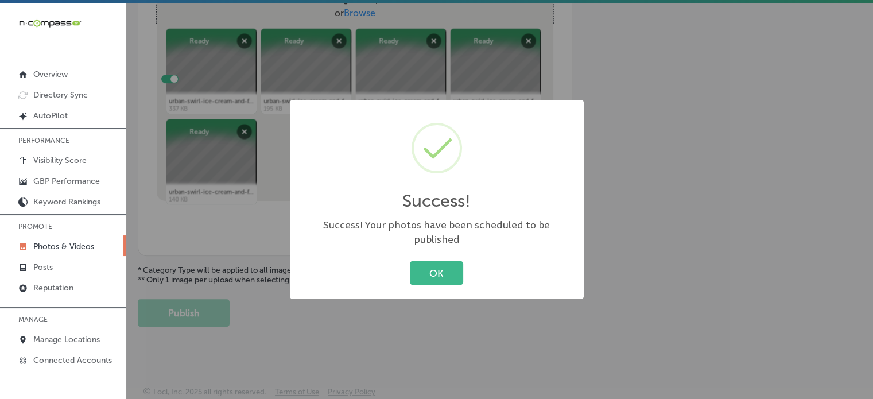
scroll to position [465, 0]
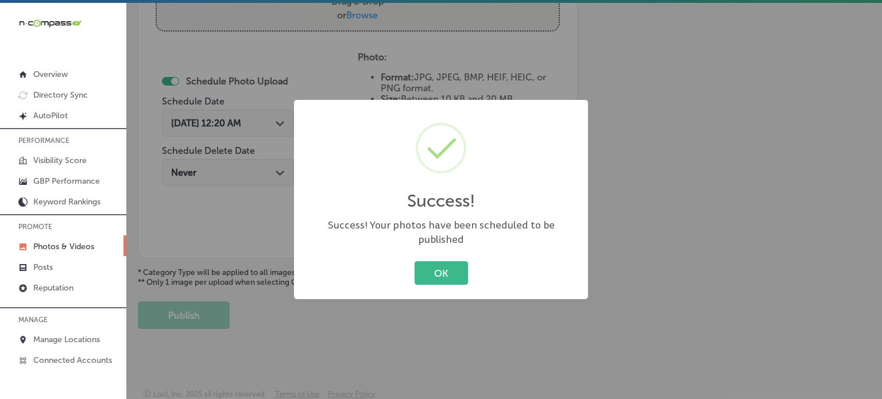
click at [478, 261] on div "OK Cancel" at bounding box center [441, 273] width 271 height 30
click at [464, 262] on button "OK" at bounding box center [441, 273] width 53 height 24
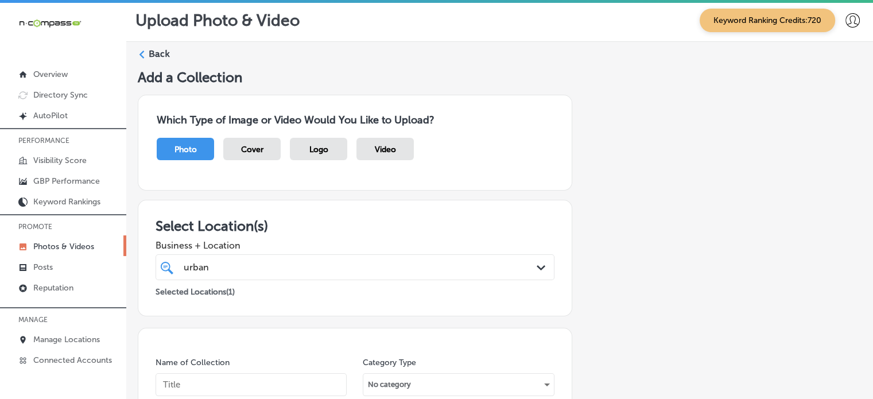
scroll to position [0, 0]
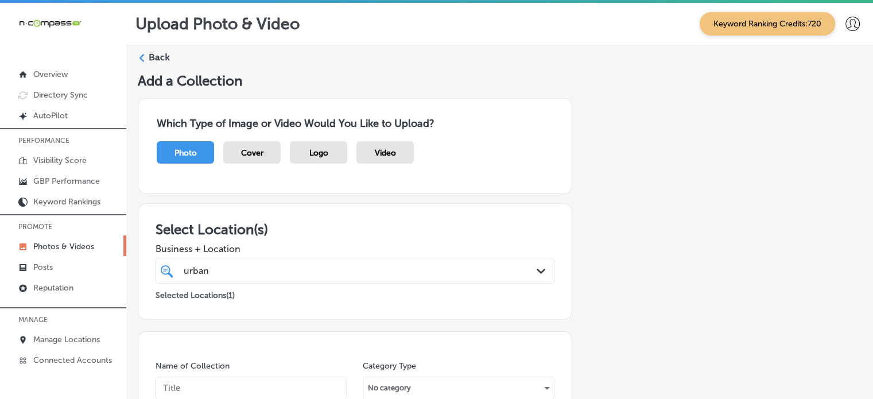
click at [163, 59] on label "Back" at bounding box center [159, 57] width 21 height 13
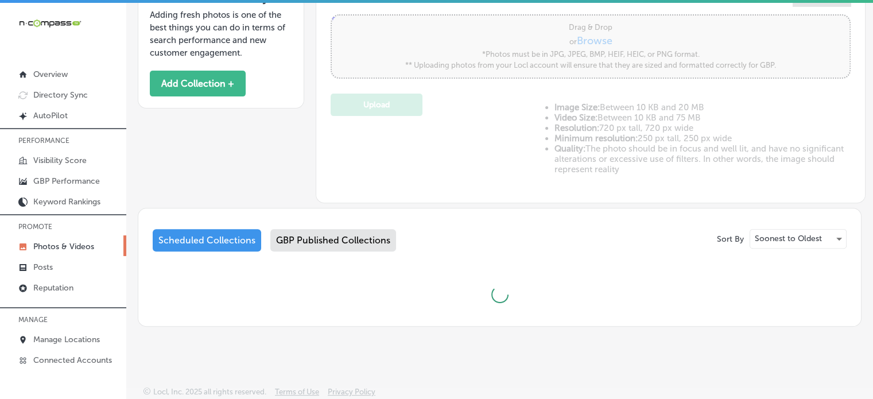
type input "5"
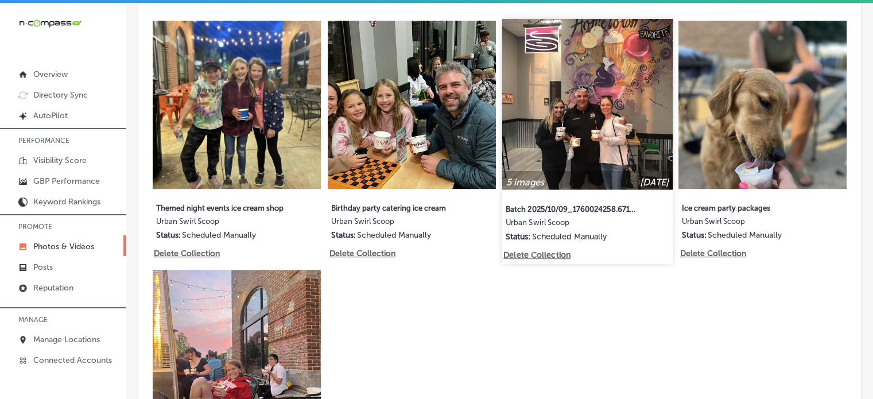
scroll to position [640, 0]
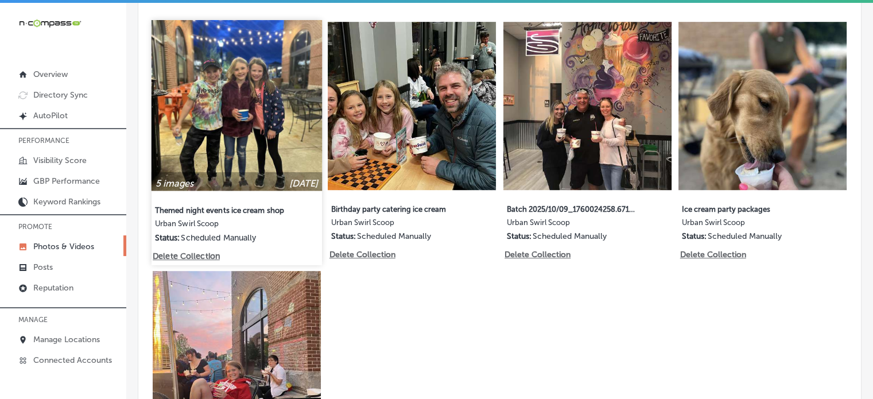
click at [255, 116] on img at bounding box center [237, 105] width 171 height 171
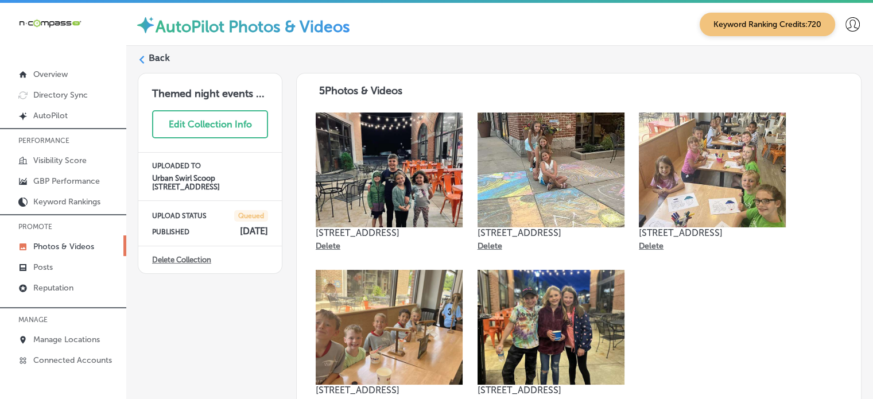
click at [240, 229] on h4 "[DATE]" at bounding box center [254, 231] width 28 height 11
click at [208, 124] on button "Edit Collection Info" at bounding box center [210, 124] width 116 height 28
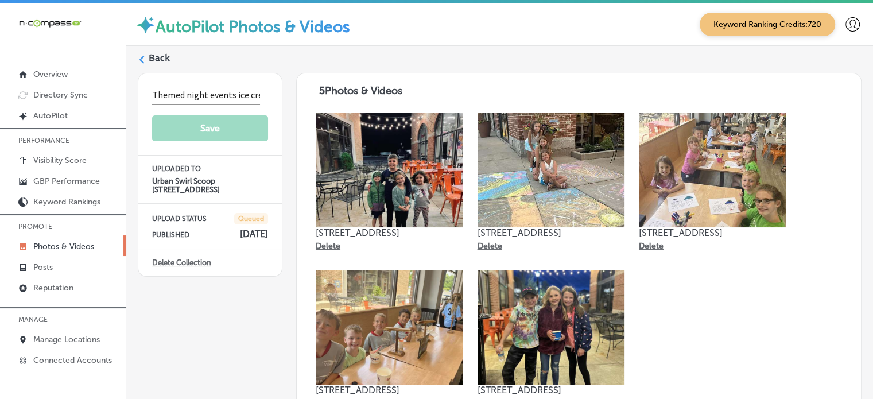
click at [162, 61] on label "Back" at bounding box center [159, 58] width 21 height 13
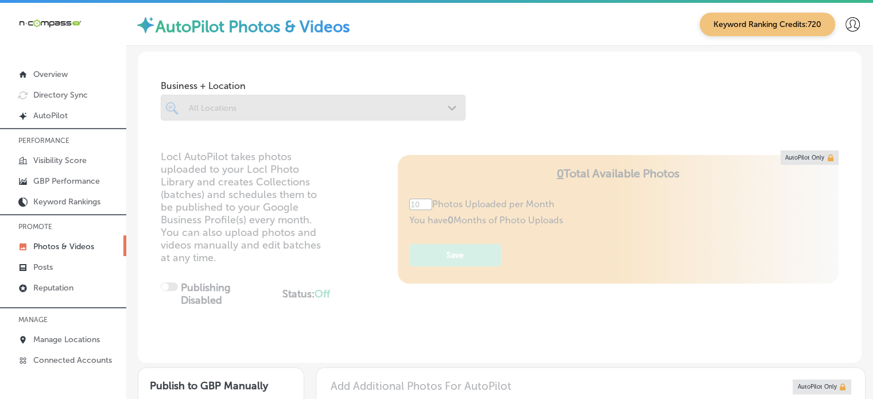
type input "5"
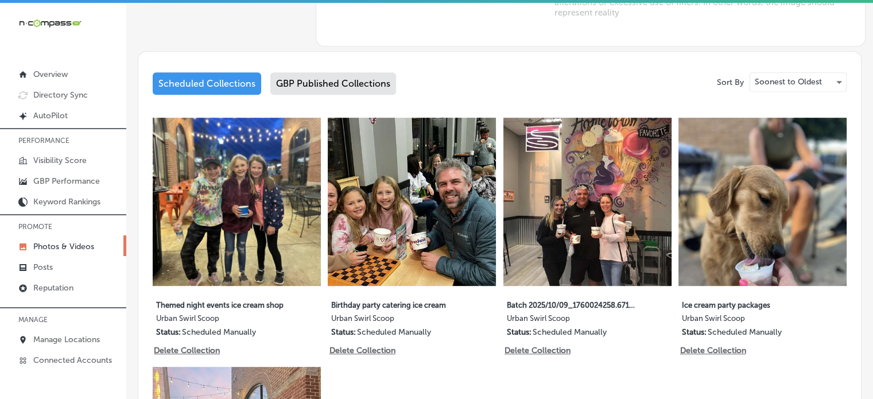
scroll to position [551, 0]
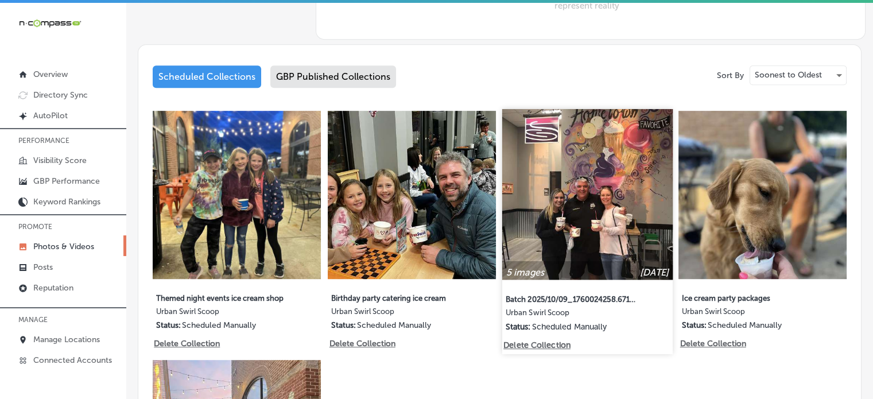
click at [586, 221] on img at bounding box center [587, 194] width 171 height 171
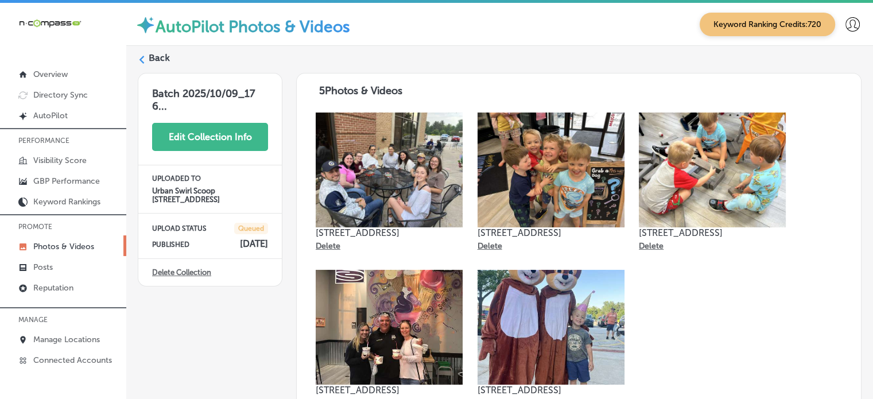
click at [202, 140] on button "Edit Collection Info" at bounding box center [210, 137] width 116 height 28
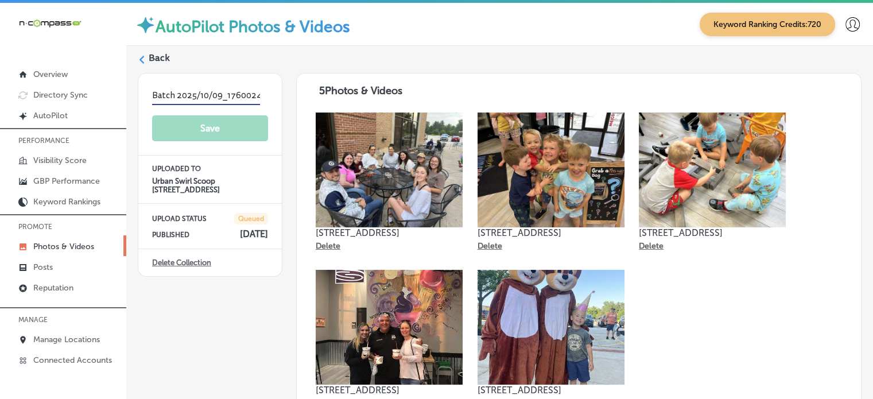
click at [188, 98] on input "Batch 2025/10/09_1760024258.6719573" at bounding box center [206, 96] width 108 height 18
paste input "Patio parties with ice cream"
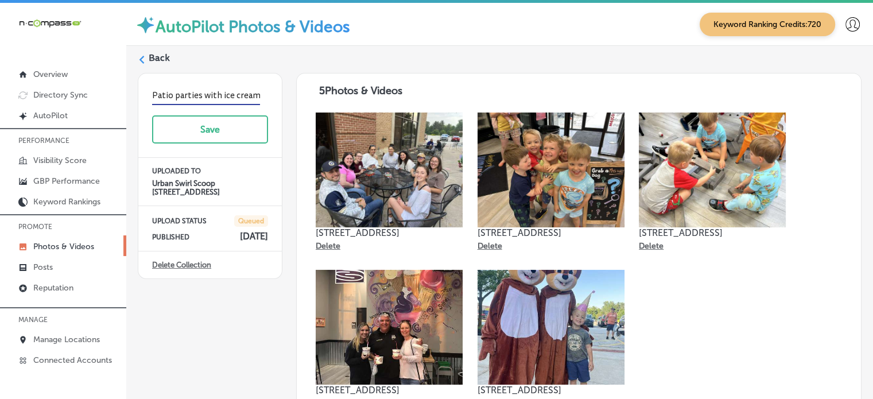
scroll to position [0, 7]
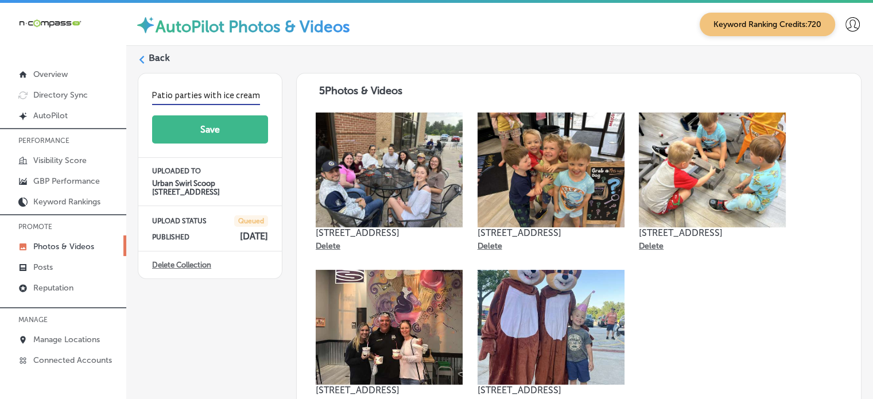
type input "Patio parties with ice cream"
click at [218, 127] on button "Save" at bounding box center [210, 129] width 116 height 28
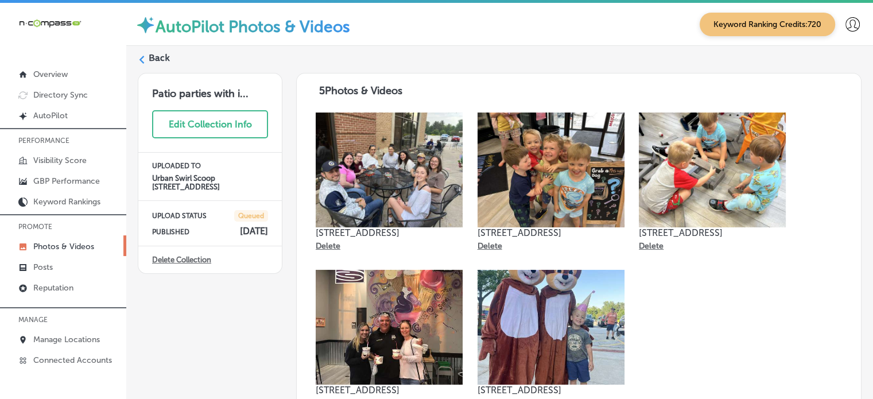
click at [158, 55] on label "Back" at bounding box center [159, 58] width 21 height 13
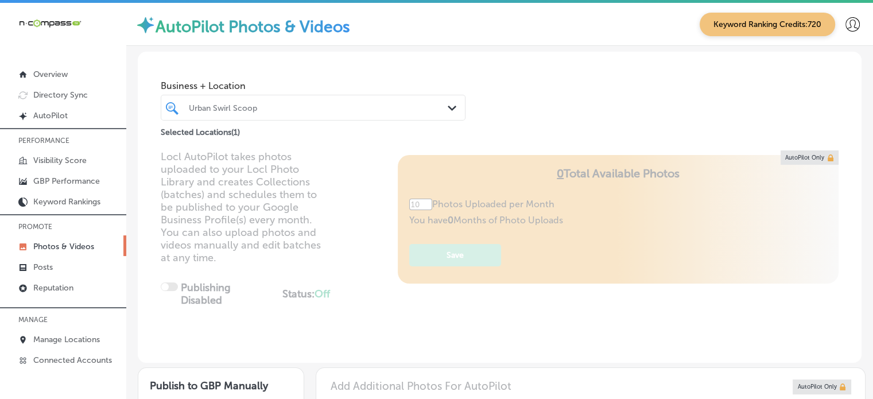
type input "5"
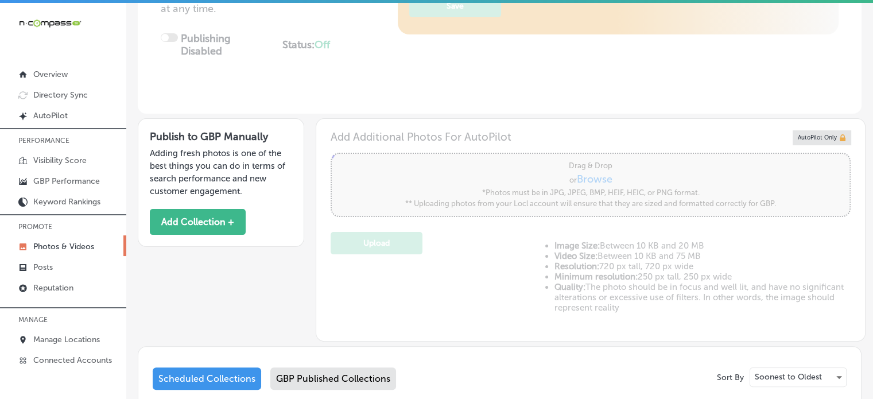
scroll to position [227, 0]
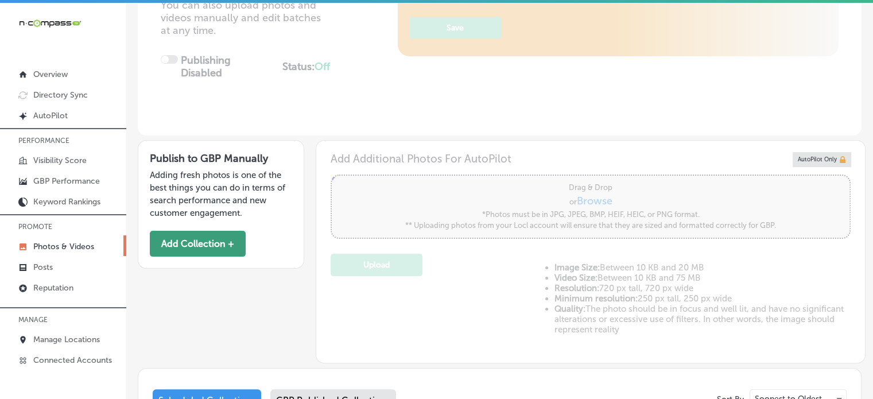
click at [211, 247] on button "Add Collection +" at bounding box center [198, 244] width 96 height 26
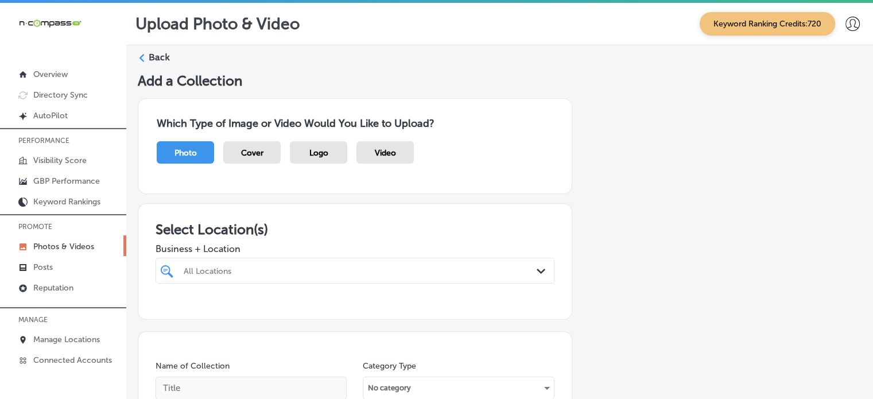
click at [409, 276] on div "All Locations Path Created with Sketch." at bounding box center [355, 271] width 399 height 26
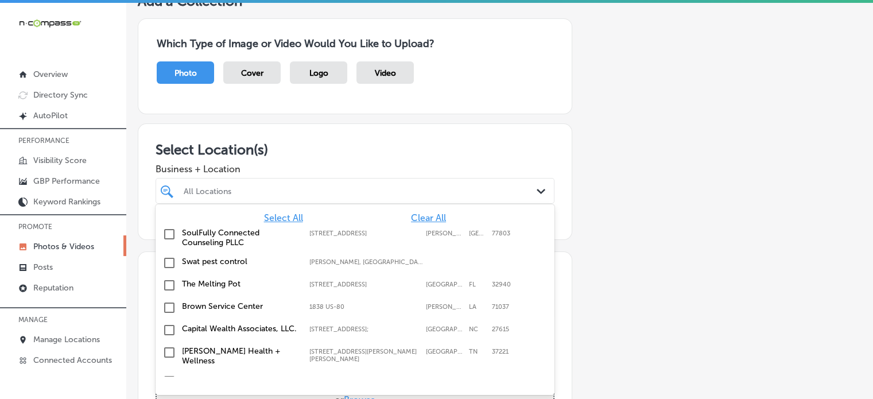
scroll to position [80, 0]
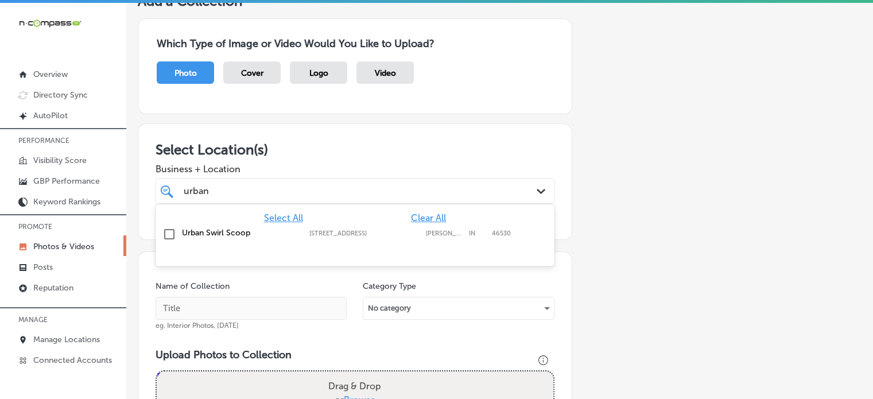
click at [350, 232] on label "[STREET_ADDRESS]" at bounding box center [365, 233] width 110 height 7
drag, startPoint x: 504, startPoint y: 254, endPoint x: 514, endPoint y: 288, distance: 34.7
click at [514, 288] on div "Add a Collection Which Type of Image or Video Would You Like to Upload? Photo C…" at bounding box center [500, 350] width 724 height 714
type input "urban"
click at [514, 288] on div "Category Type No category" at bounding box center [458, 305] width 191 height 49
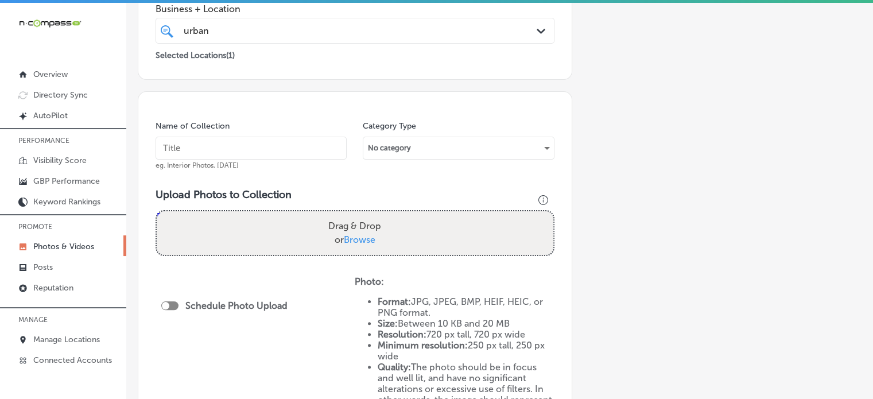
scroll to position [245, 0]
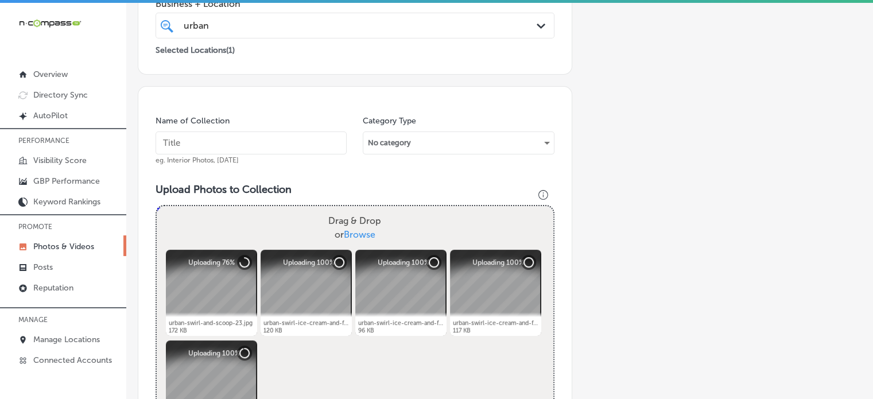
paste input "Soft serve frozen yogurt flavors"
click at [215, 138] on input "text" at bounding box center [251, 143] width 191 height 23
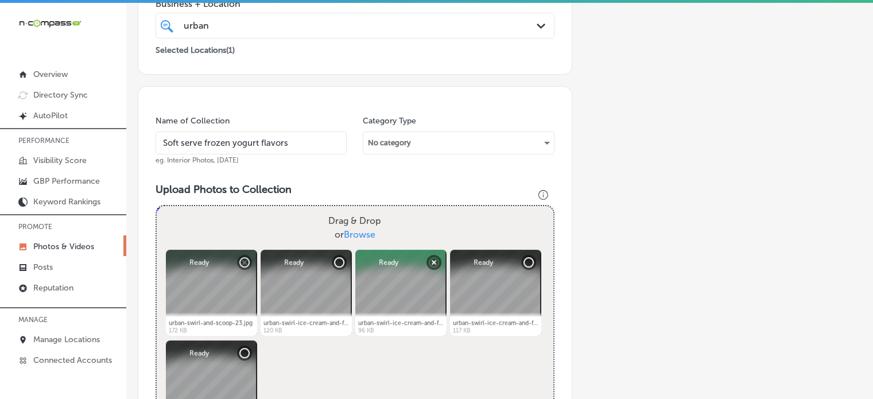
type input "Soft serve frozen yogurt flavors"
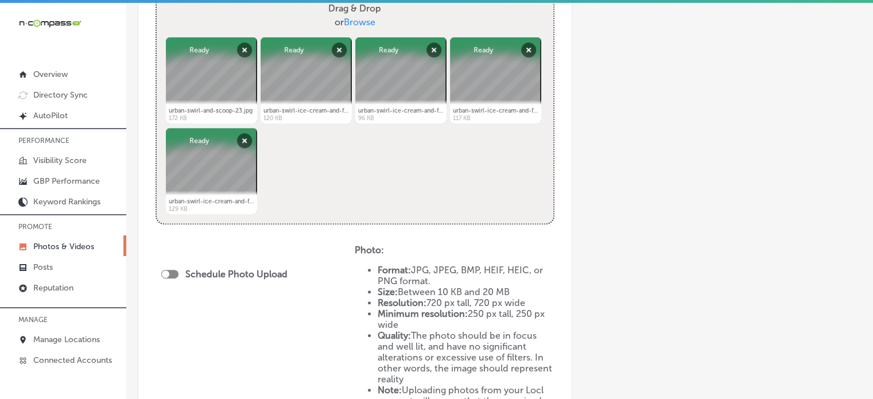
scroll to position [465, 0]
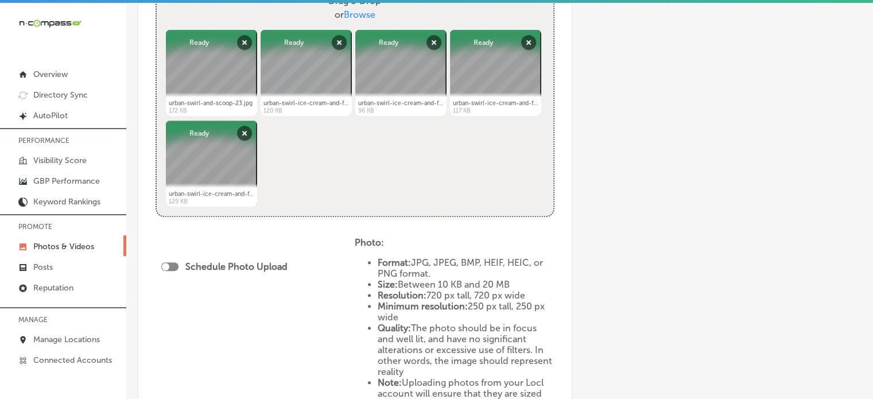
click at [172, 264] on div at bounding box center [169, 266] width 17 height 9
checkbox input "true"
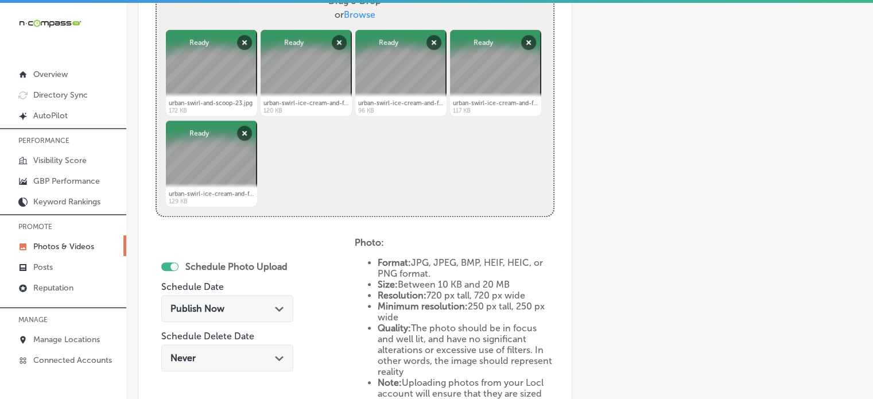
click at [227, 312] on div "Publish Now Path Created with Sketch." at bounding box center [228, 308] width 114 height 11
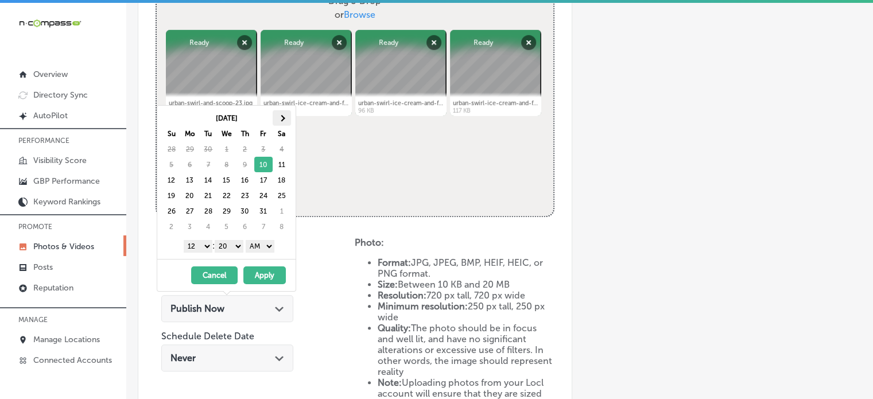
click at [283, 117] on span at bounding box center [282, 118] width 6 height 6
click at [197, 241] on select "1 2 3 4 5 6 7 8 9 10 11 12" at bounding box center [198, 246] width 29 height 13
click at [227, 241] on select "00 10 20 30 40 50" at bounding box center [229, 246] width 29 height 13
click at [234, 257] on div "[DATE] Su Mo Tu We Th Fr Sa 26 27 28 29 30 31 1 2 3 4 5 6 7 8 9 10 11 12 13 14 …" at bounding box center [226, 182] width 138 height 153
click at [262, 245] on select "AM PM" at bounding box center [260, 246] width 29 height 13
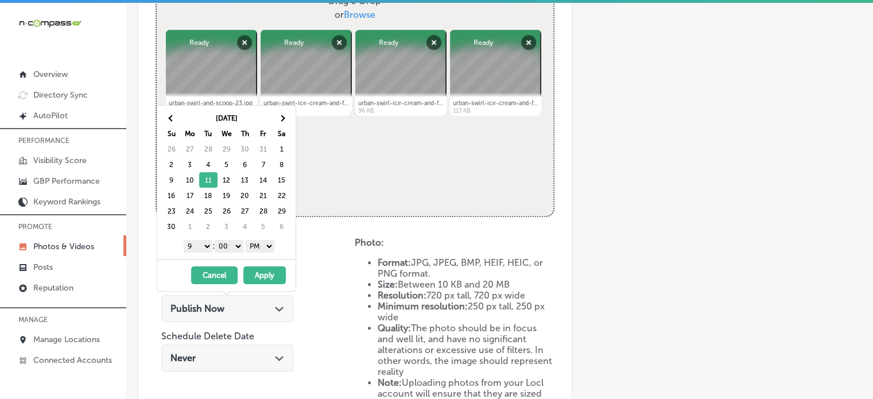
click at [263, 279] on button "Apply" at bounding box center [264, 275] width 42 height 18
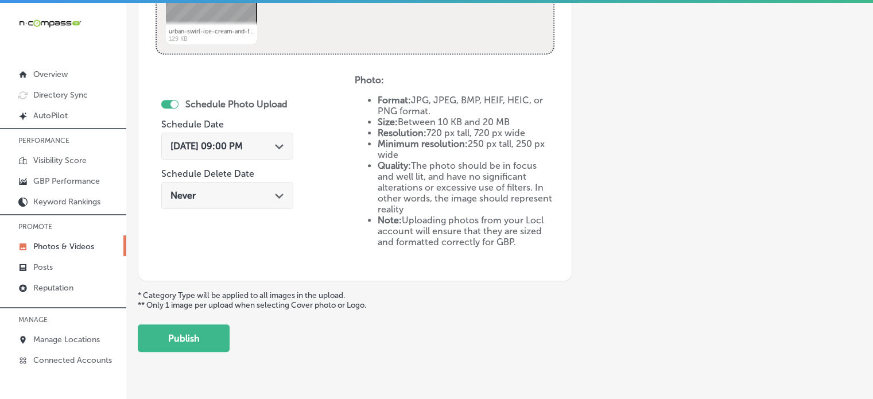
scroll to position [648, 0]
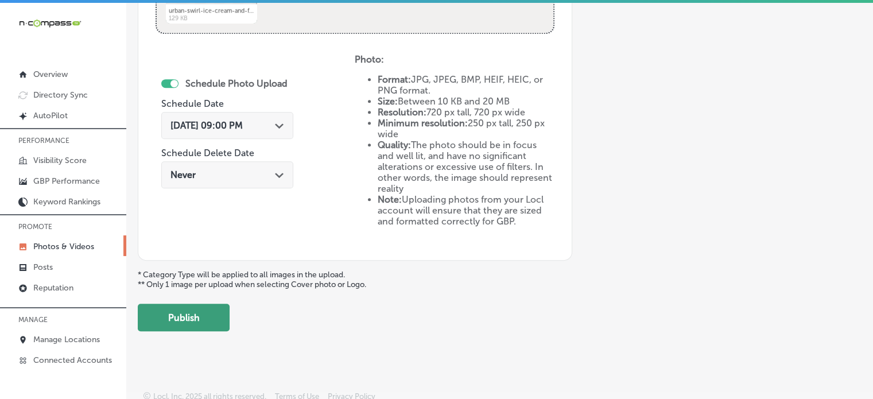
click at [195, 310] on button "Publish" at bounding box center [184, 318] width 92 height 28
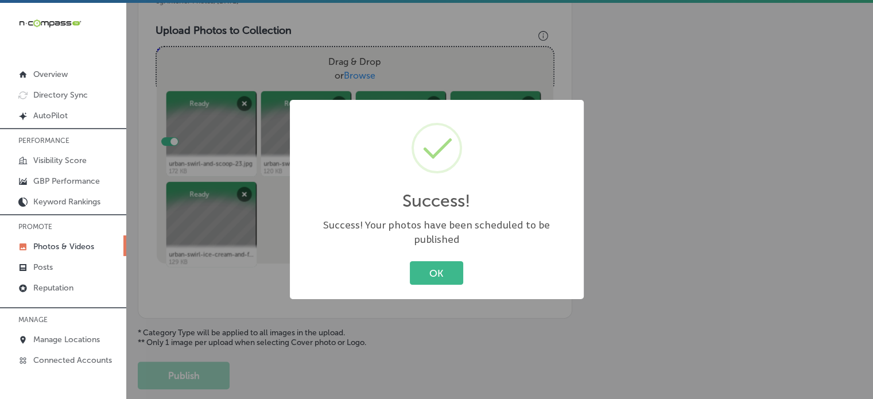
scroll to position [404, 0]
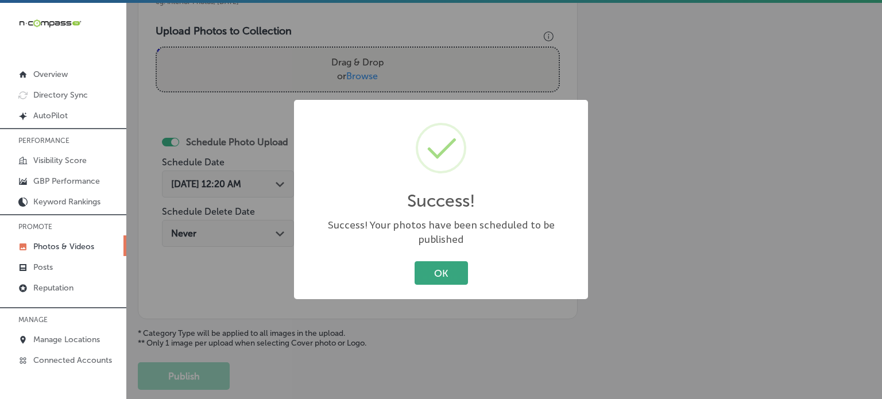
click at [447, 264] on button "OK" at bounding box center [441, 273] width 53 height 24
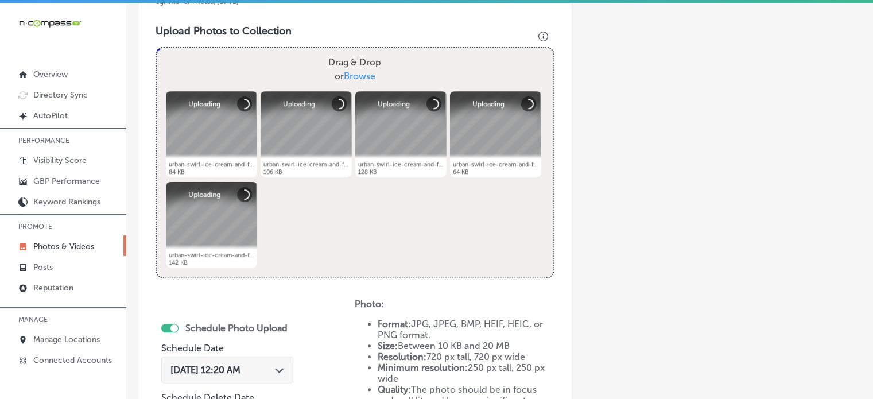
scroll to position [333, 0]
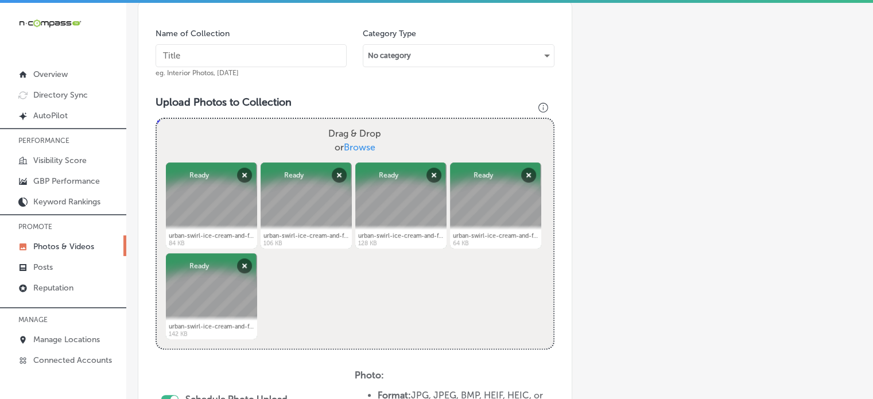
paste input "Hand-dipped ice cream Cincinnati"
click at [261, 60] on input "text" at bounding box center [251, 55] width 191 height 23
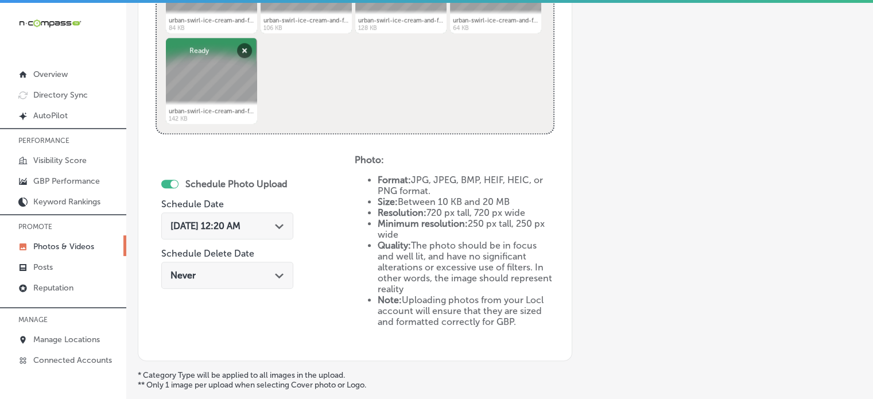
scroll to position [562, 0]
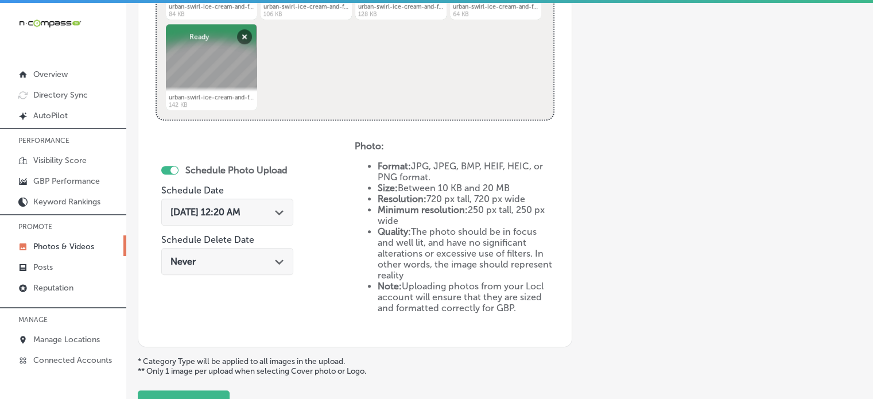
type input "Hand-dipped ice cream Cincinnati"
click at [273, 216] on div "[DATE] 12:20 AM Path Created with Sketch." at bounding box center [228, 212] width 114 height 11
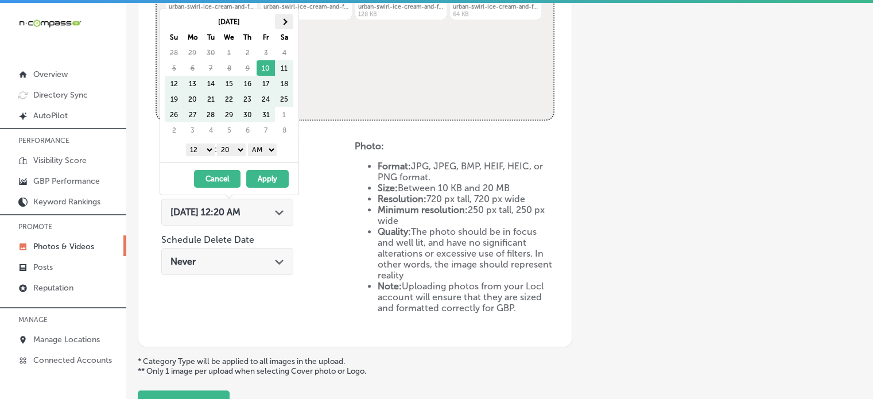
click at [283, 25] on th at bounding box center [284, 22] width 18 height 16
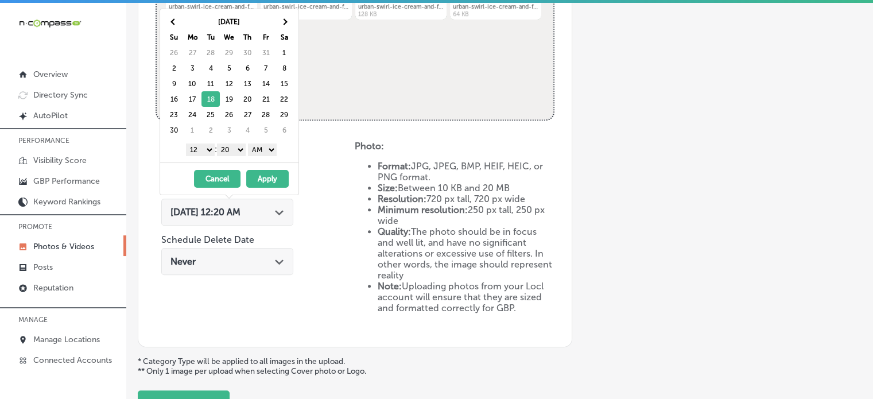
click at [200, 154] on div "1 2 3 4 5 6 7 8 9 10 11 12 : 00 10 20 30 40 50 AM PM" at bounding box center [232, 149] width 134 height 17
click at [201, 153] on select "1 2 3 4 5 6 7 8 9 10 11 12" at bounding box center [200, 150] width 29 height 13
drag, startPoint x: 235, startPoint y: 150, endPoint x: 235, endPoint y: 167, distance: 16.7
click at [235, 167] on div "[DATE] Su Mo Tu We Th Fr Sa 26 27 28 29 30 31 1 2 3 4 5 6 7 8 9 10 11 12 13 14 …" at bounding box center [230, 102] width 140 height 187
drag, startPoint x: 266, startPoint y: 151, endPoint x: 264, endPoint y: 174, distance: 23.1
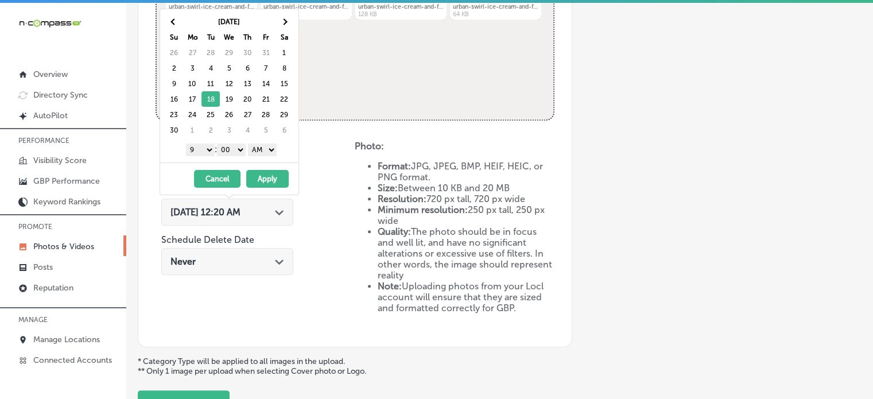
click at [264, 174] on div "[DATE] Su Mo Tu We Th Fr Sa 26 27 28 29 30 31 1 2 3 4 5 6 7 8 9 10 11 12 13 14 …" at bounding box center [230, 102] width 140 height 187
click at [268, 177] on button "Apply" at bounding box center [267, 179] width 42 height 18
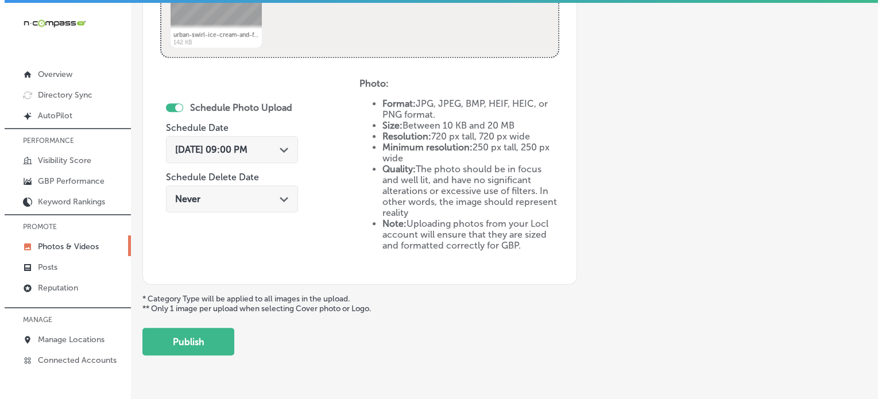
scroll to position [651, 0]
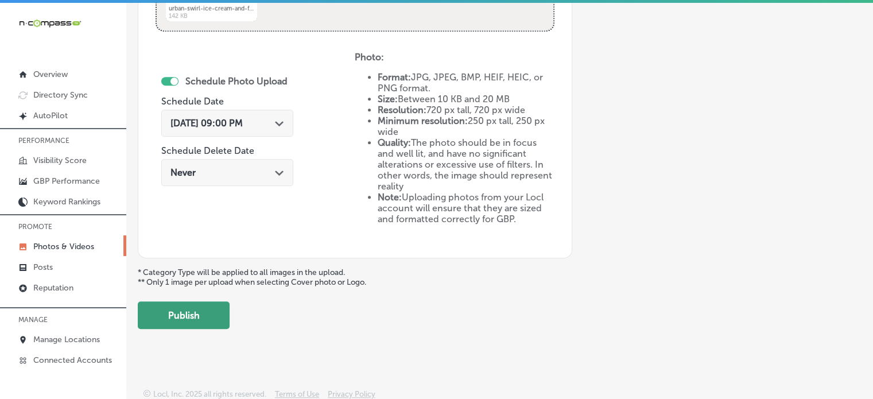
click at [177, 307] on button "Publish" at bounding box center [184, 315] width 92 height 28
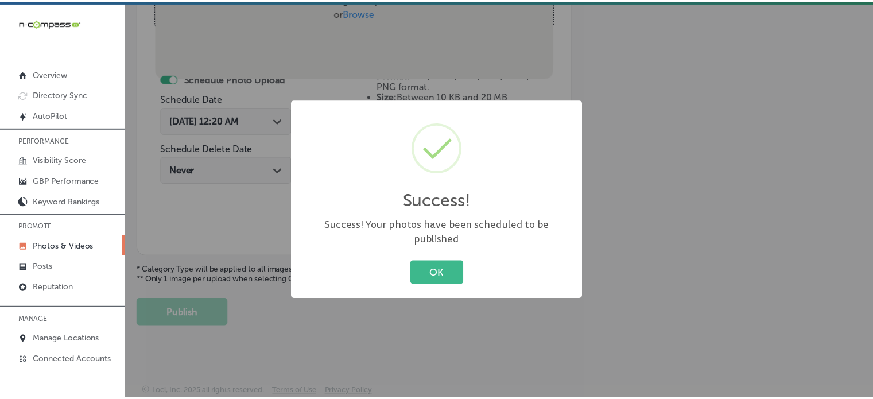
scroll to position [465, 0]
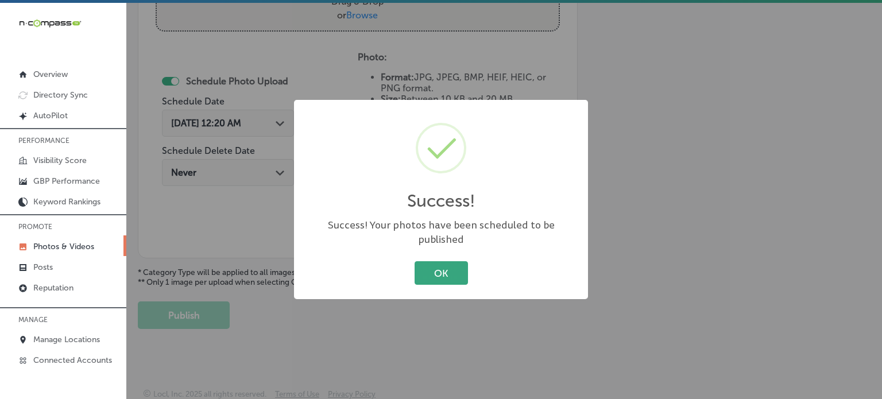
click at [431, 261] on button "OK" at bounding box center [441, 273] width 53 height 24
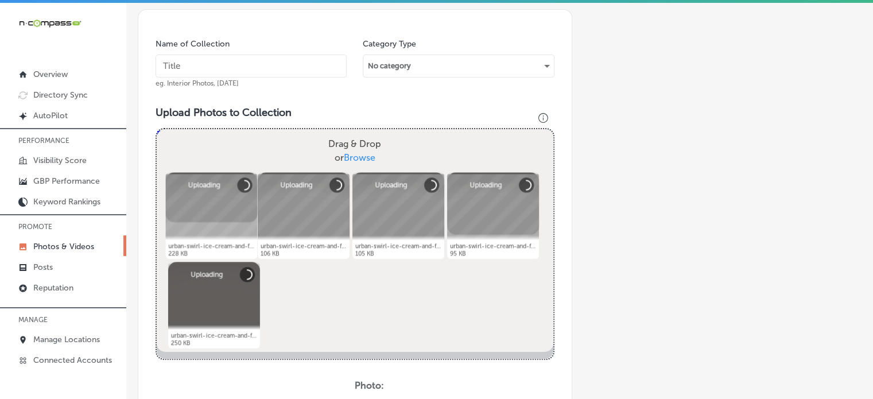
scroll to position [295, 0]
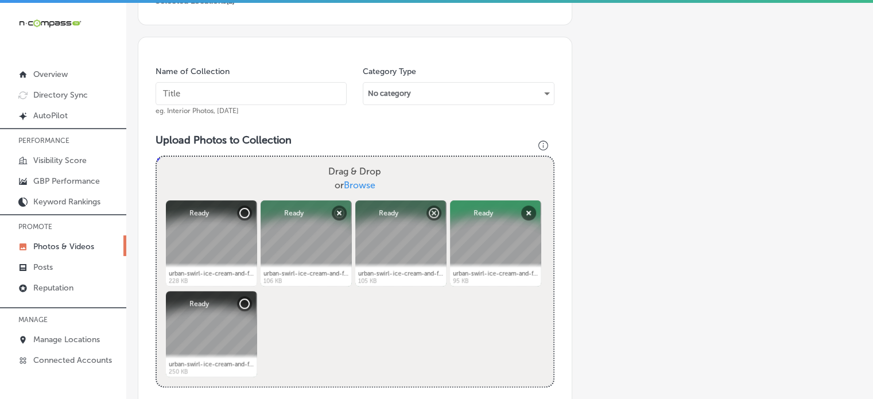
click at [284, 89] on input "text" at bounding box center [251, 93] width 191 height 23
paste input "Non-dairy frozen dessert options"
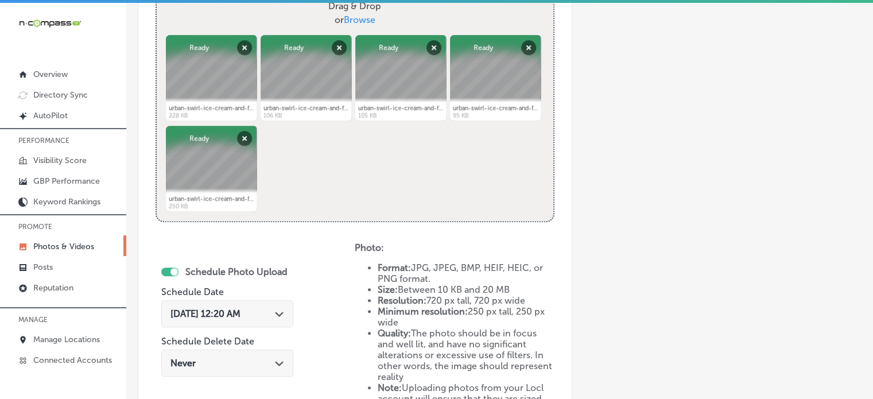
scroll to position [462, 0]
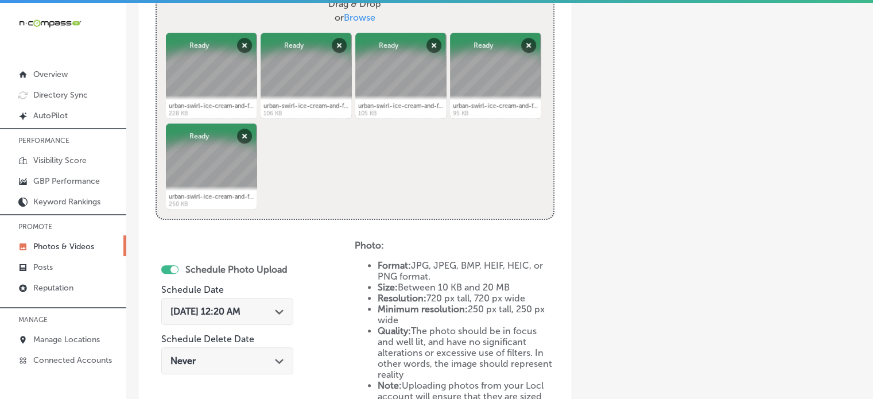
type input "Non-dairy frozen dessert options"
click at [268, 300] on div "[DATE] 12:20 AM Path Created with Sketch." at bounding box center [227, 311] width 132 height 27
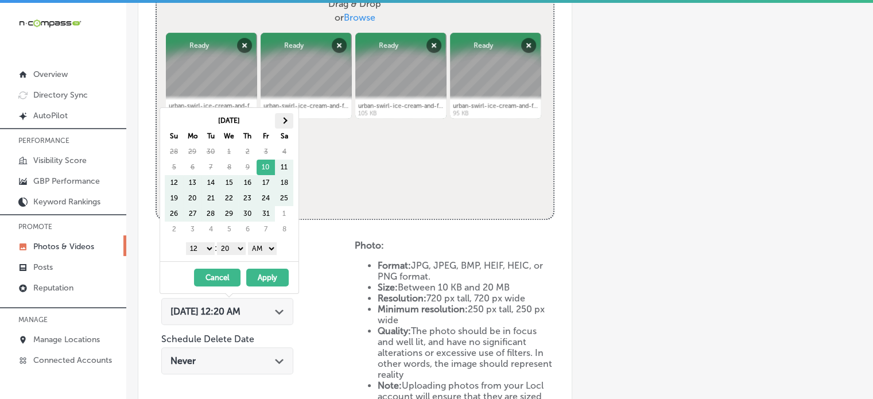
click at [285, 119] on span at bounding box center [284, 121] width 6 height 6
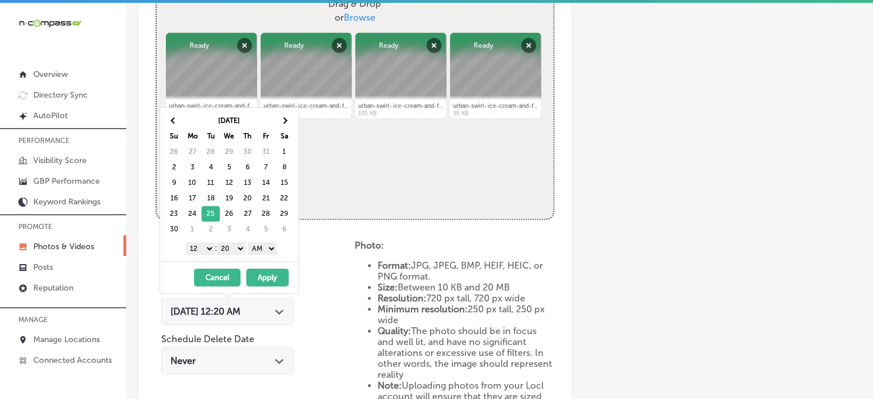
click at [209, 245] on select "1 2 3 4 5 6 7 8 9 10 11 12" at bounding box center [200, 248] width 29 height 13
click at [239, 250] on select "00 10 20 30 40 50" at bounding box center [231, 248] width 29 height 13
drag, startPoint x: 268, startPoint y: 247, endPoint x: 268, endPoint y: 270, distance: 23.5
click at [268, 270] on div "[DATE] Su Mo Tu We Th Fr Sa 26 27 28 29 30 31 1 2 3 4 5 6 7 8 9 10 11 12 13 14 …" at bounding box center [230, 200] width 140 height 187
click at [273, 277] on button "Apply" at bounding box center [267, 278] width 42 height 18
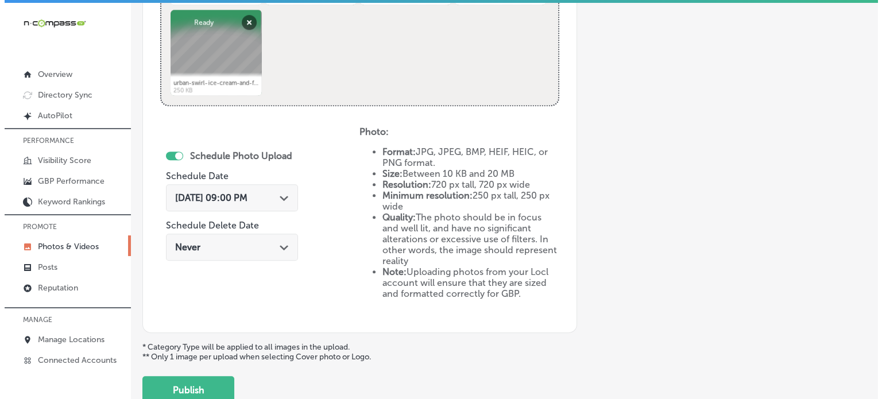
scroll to position [596, 0]
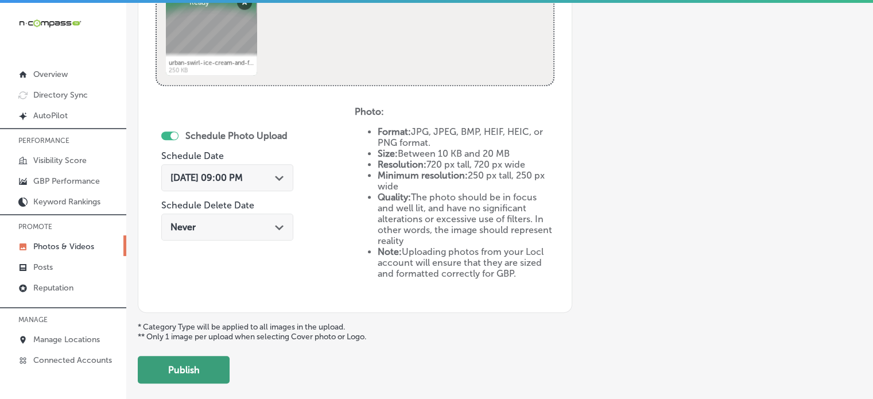
click at [215, 356] on button "Publish" at bounding box center [184, 370] width 92 height 28
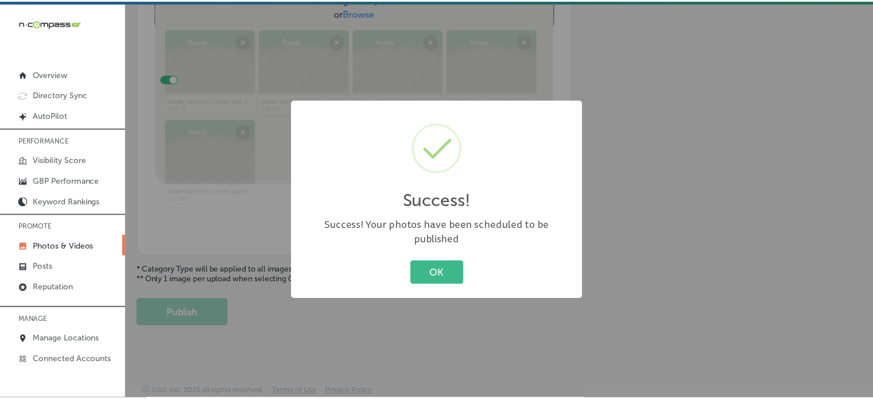
scroll to position [465, 0]
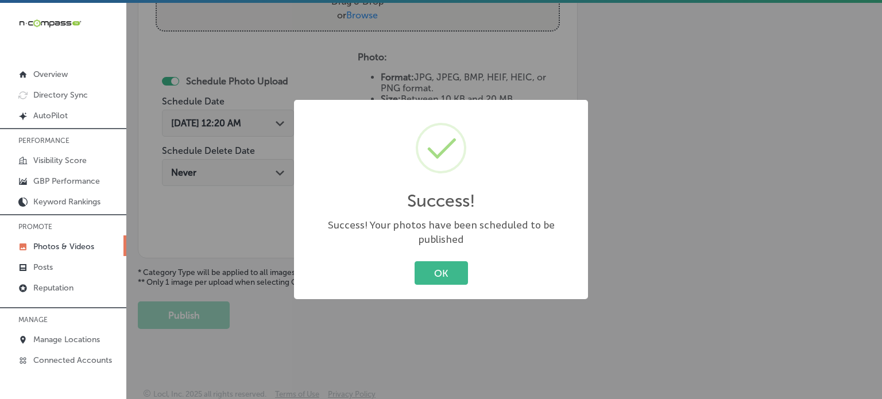
click at [447, 280] on div "OK Cancel" at bounding box center [441, 273] width 271 height 30
click at [449, 273] on button "OK" at bounding box center [441, 273] width 53 height 24
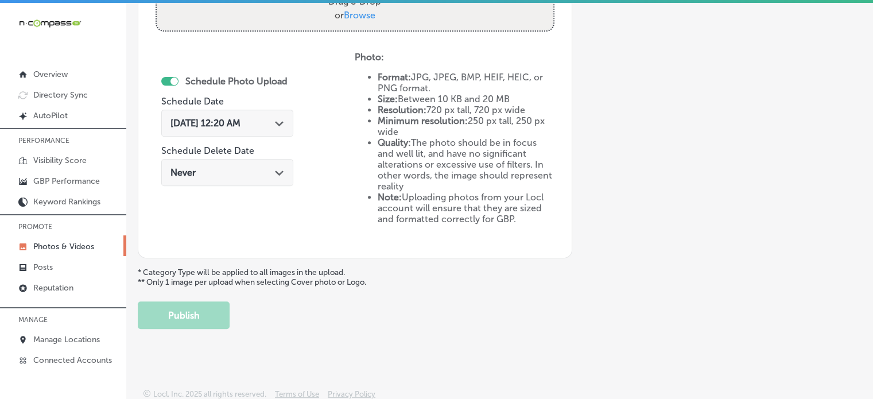
scroll to position [0, 0]
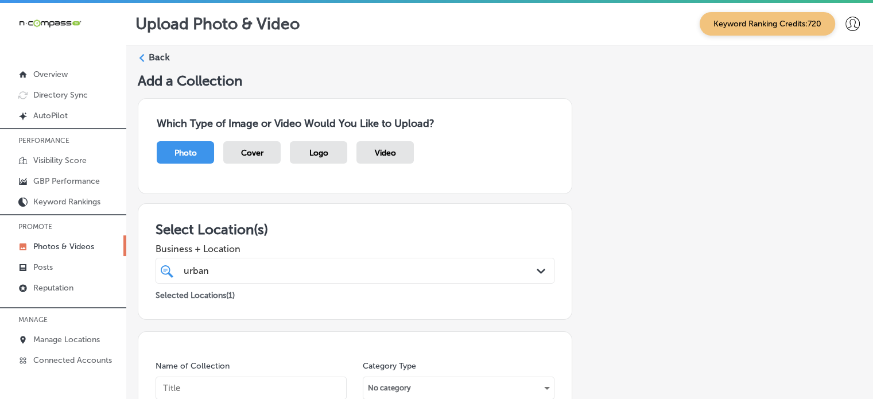
click at [151, 55] on label "Back" at bounding box center [159, 57] width 21 height 13
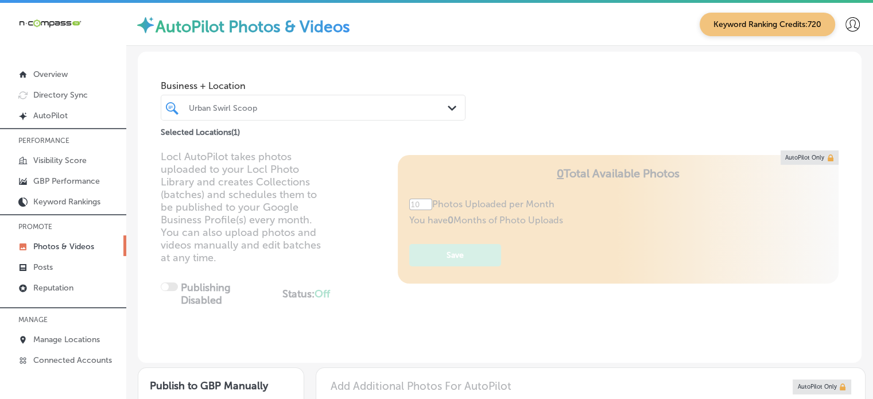
type input "5"
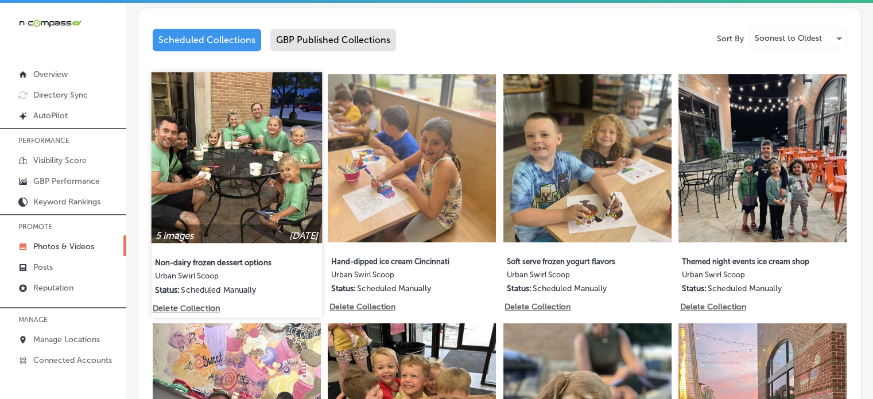
scroll to position [680, 0]
